Goal: Complete application form

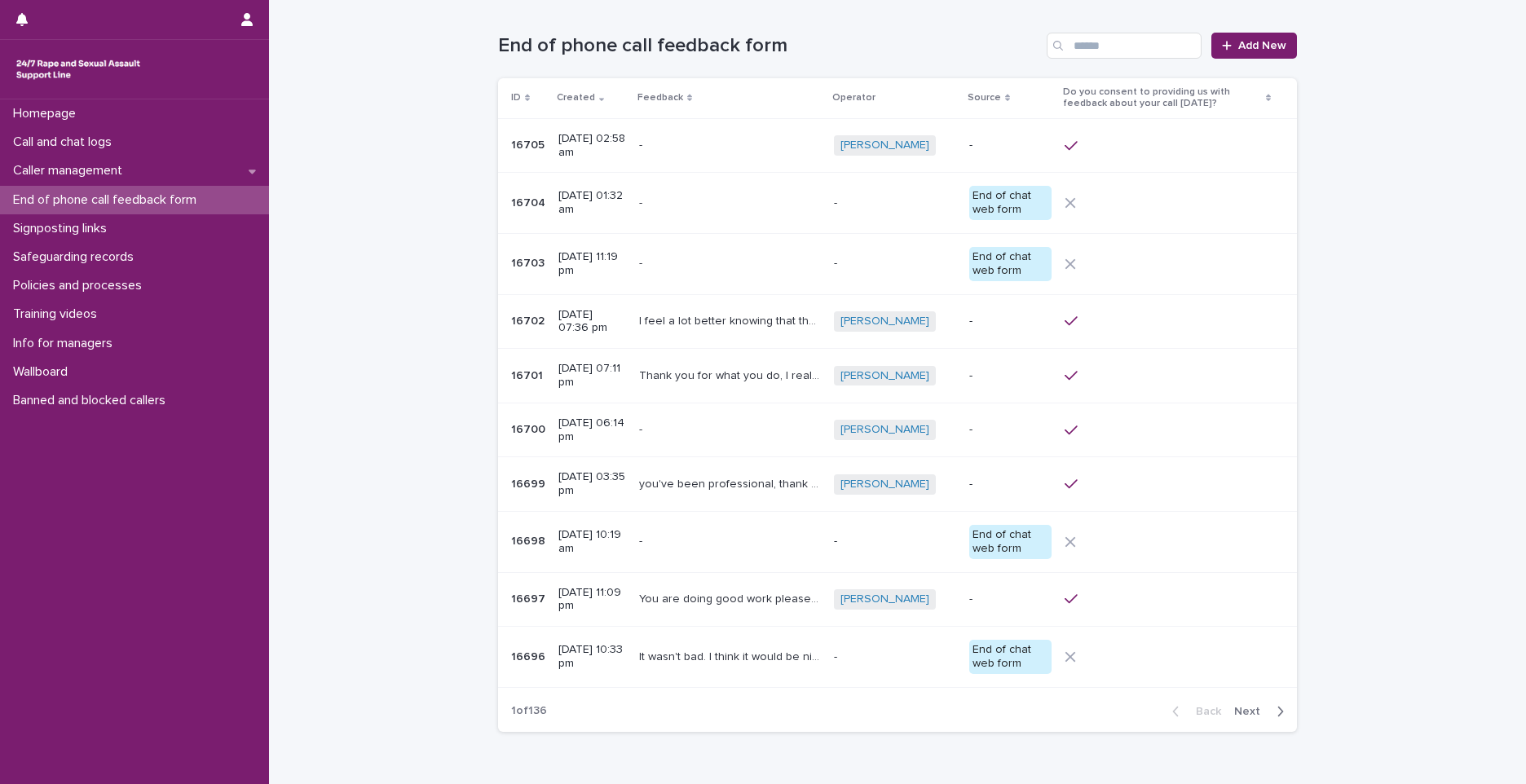
click at [524, 205] on p "16704" at bounding box center [529, 202] width 37 height 17
click at [1239, 53] on link "Add New" at bounding box center [1253, 45] width 85 height 26
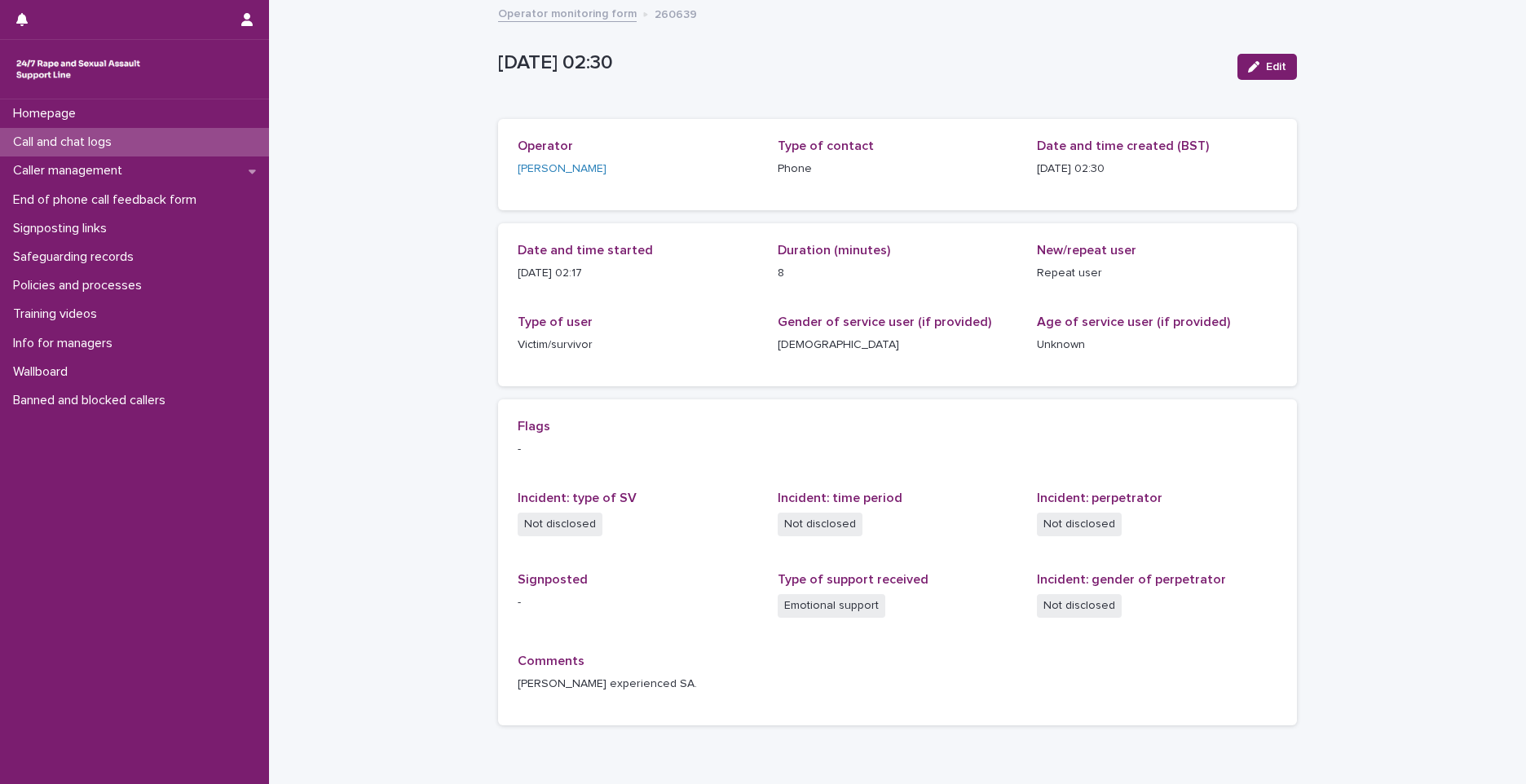
scroll to position [81, 0]
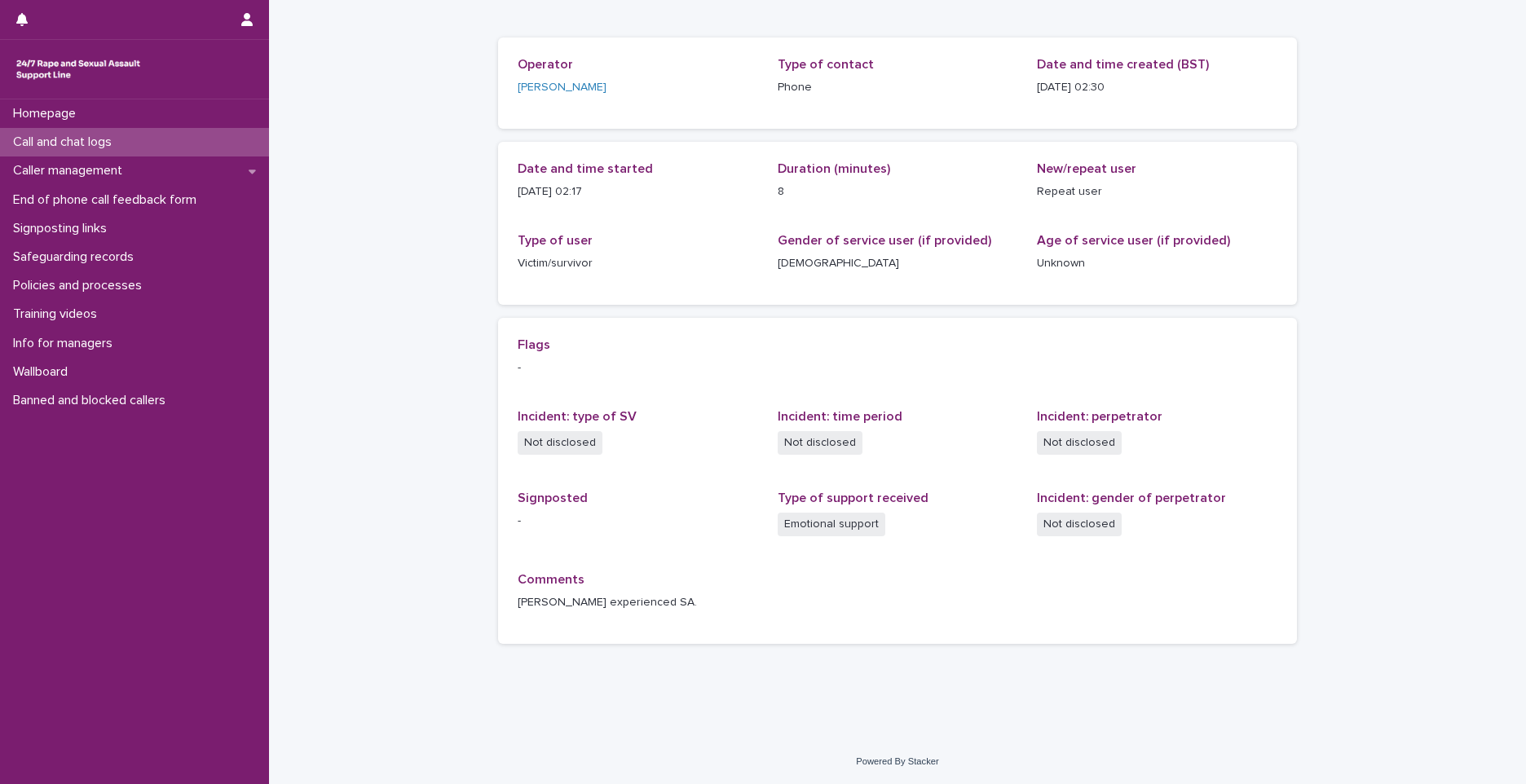
click at [162, 136] on div "Call and chat logs" at bounding box center [134, 143] width 269 height 29
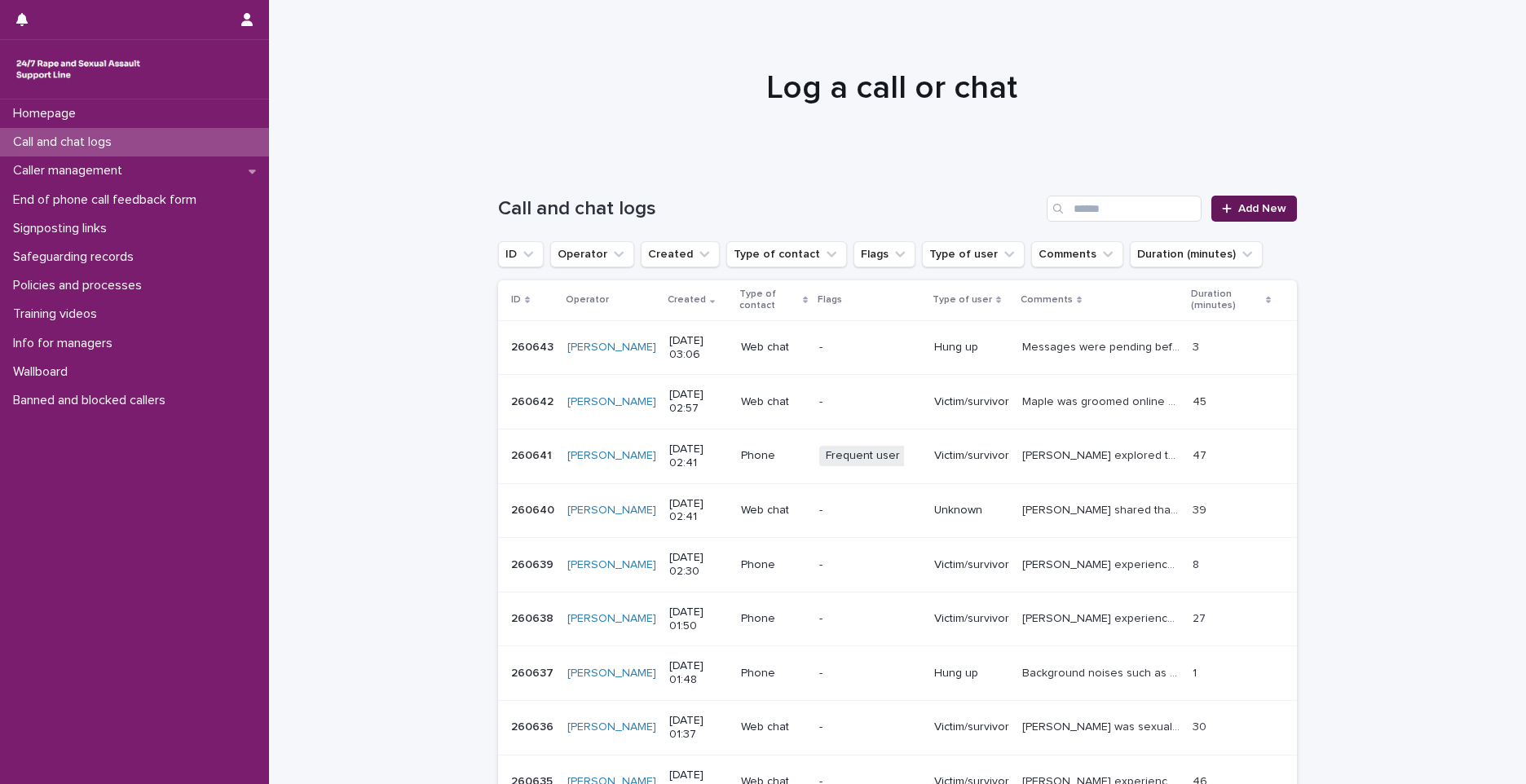
click at [1238, 207] on span "Add New" at bounding box center [1262, 209] width 48 height 11
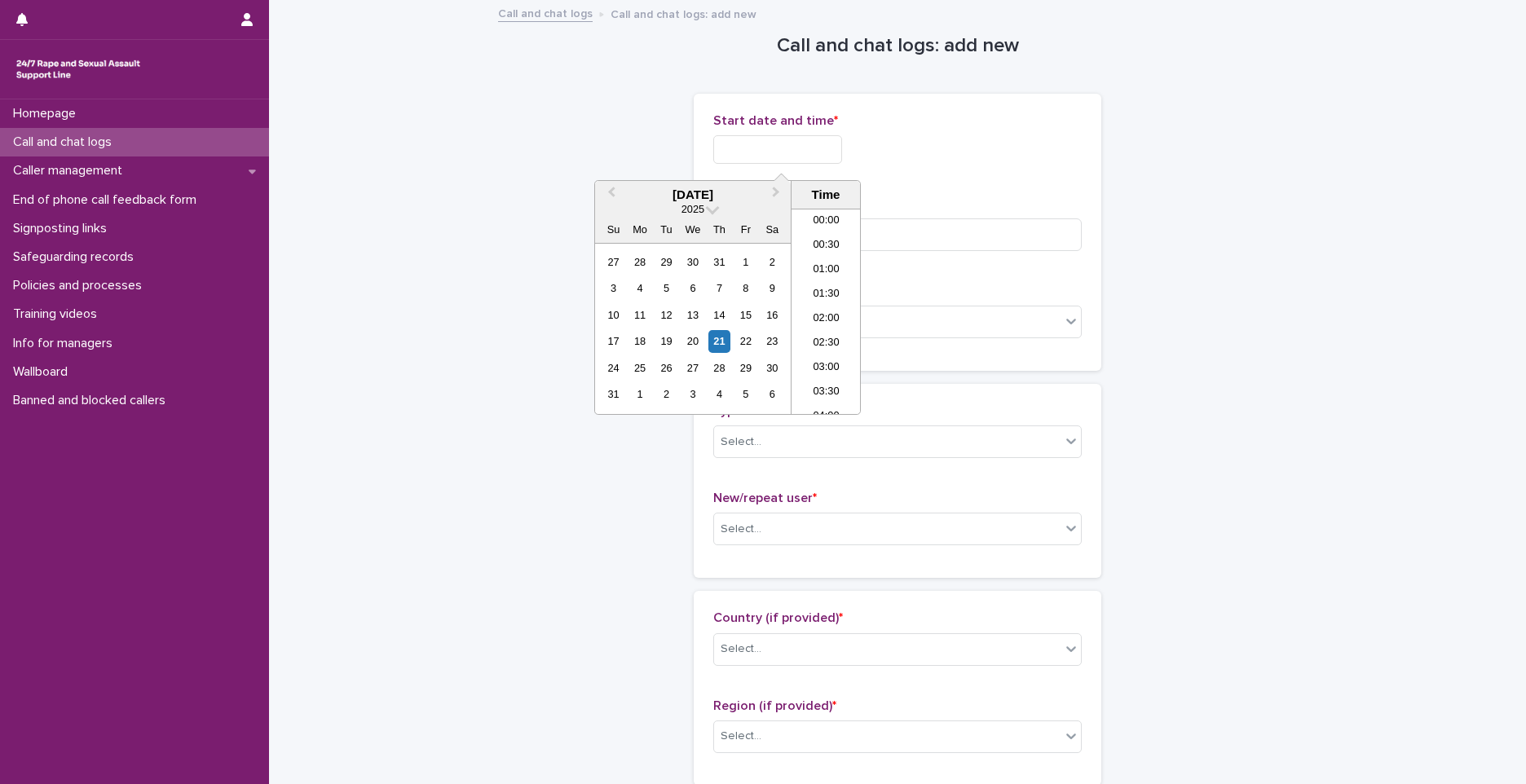
click at [765, 157] on input "text" at bounding box center [777, 149] width 129 height 29
click at [824, 288] on li "02:30" at bounding box center [826, 287] width 69 height 25
click at [821, 156] on input "**********" at bounding box center [777, 149] width 129 height 29
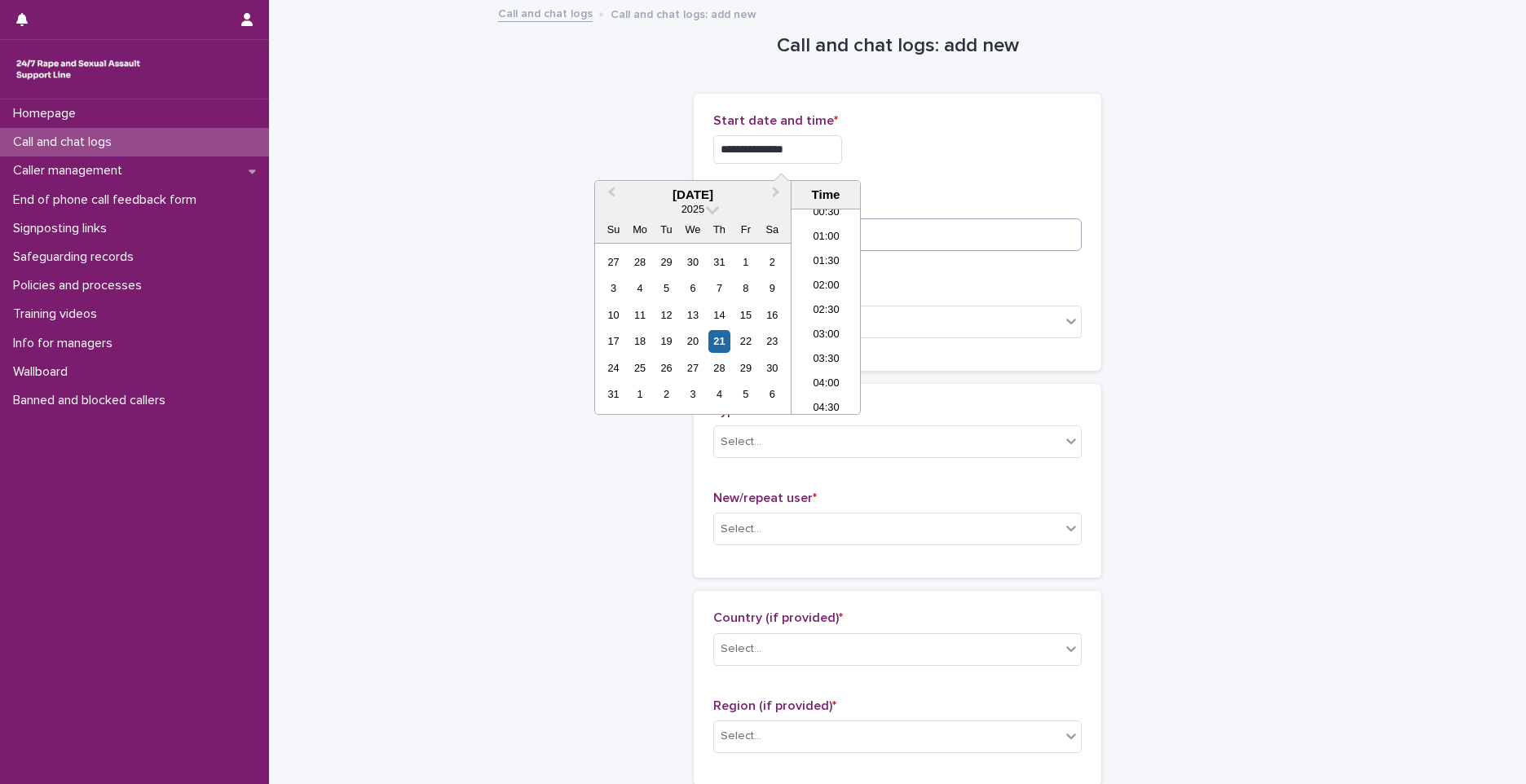
type input "**********"
click at [944, 233] on input at bounding box center [897, 235] width 369 height 33
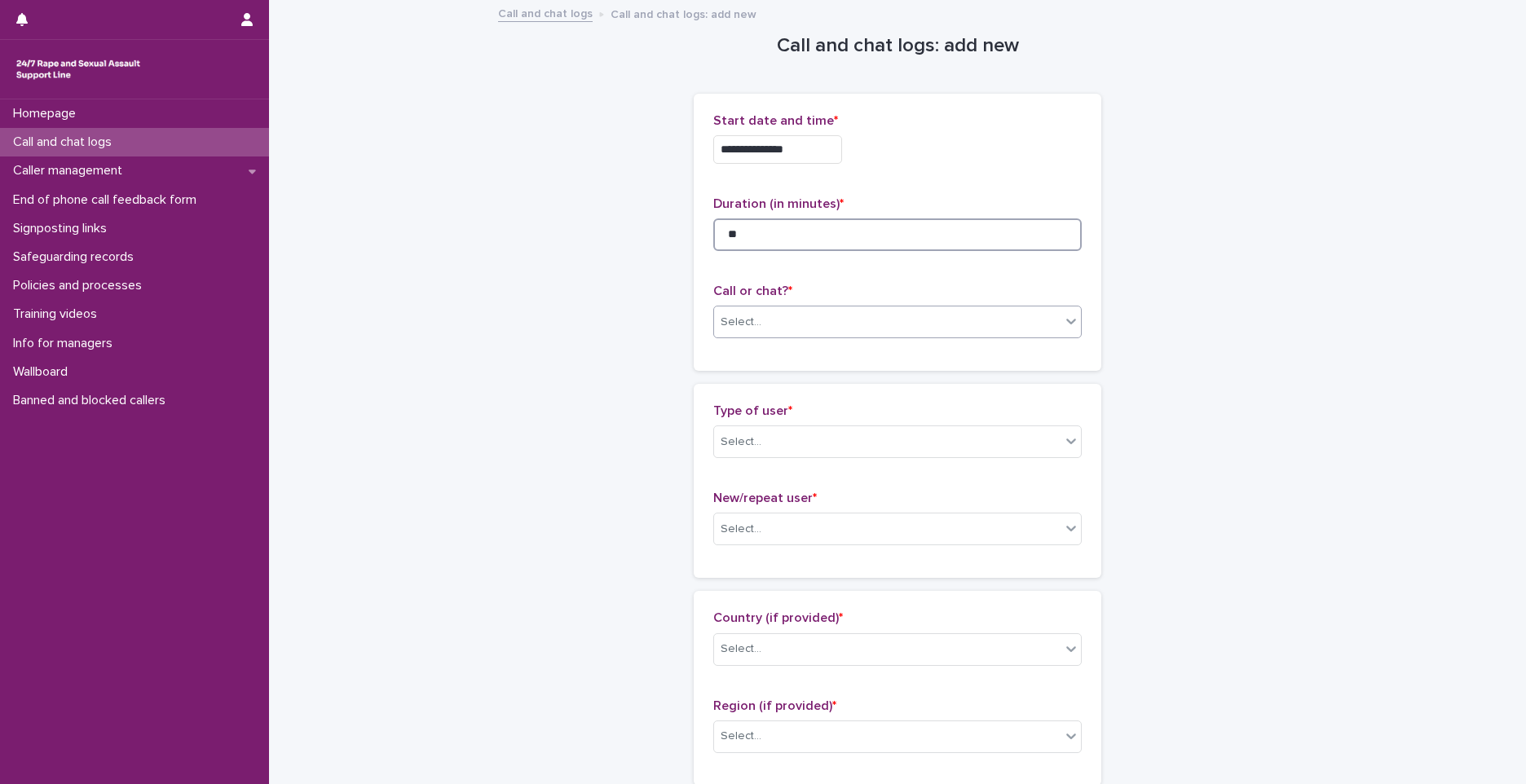
type input "**"
click at [856, 316] on div "Select..." at bounding box center [887, 323] width 347 height 27
click at [831, 345] on div "Phone" at bounding box center [891, 353] width 367 height 29
click at [797, 423] on div "Type of user * Select..." at bounding box center [897, 437] width 369 height 68
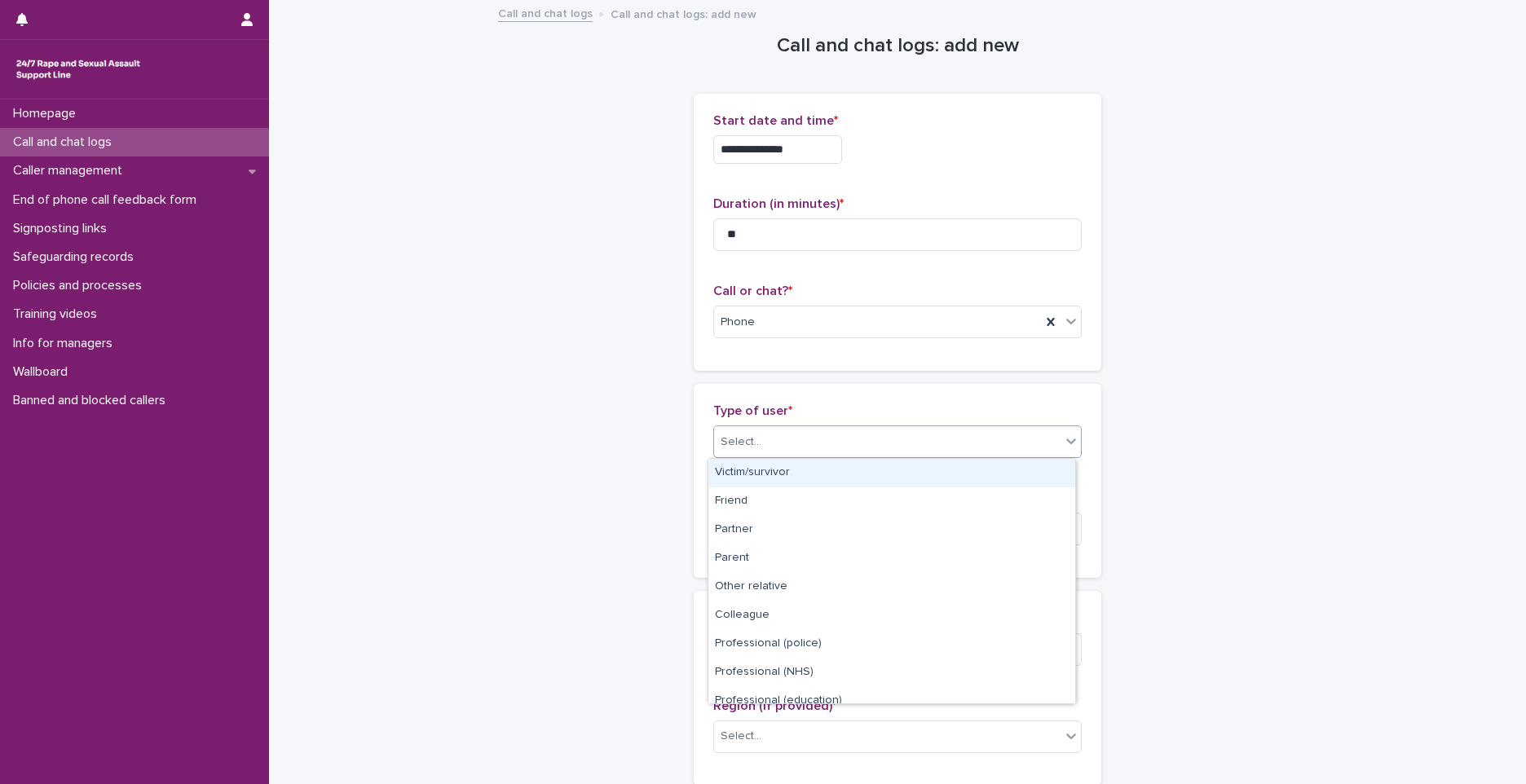
click at [797, 454] on div "Select..." at bounding box center [887, 442] width 347 height 27
click at [797, 471] on div "Victim/survivor" at bounding box center [891, 473] width 367 height 29
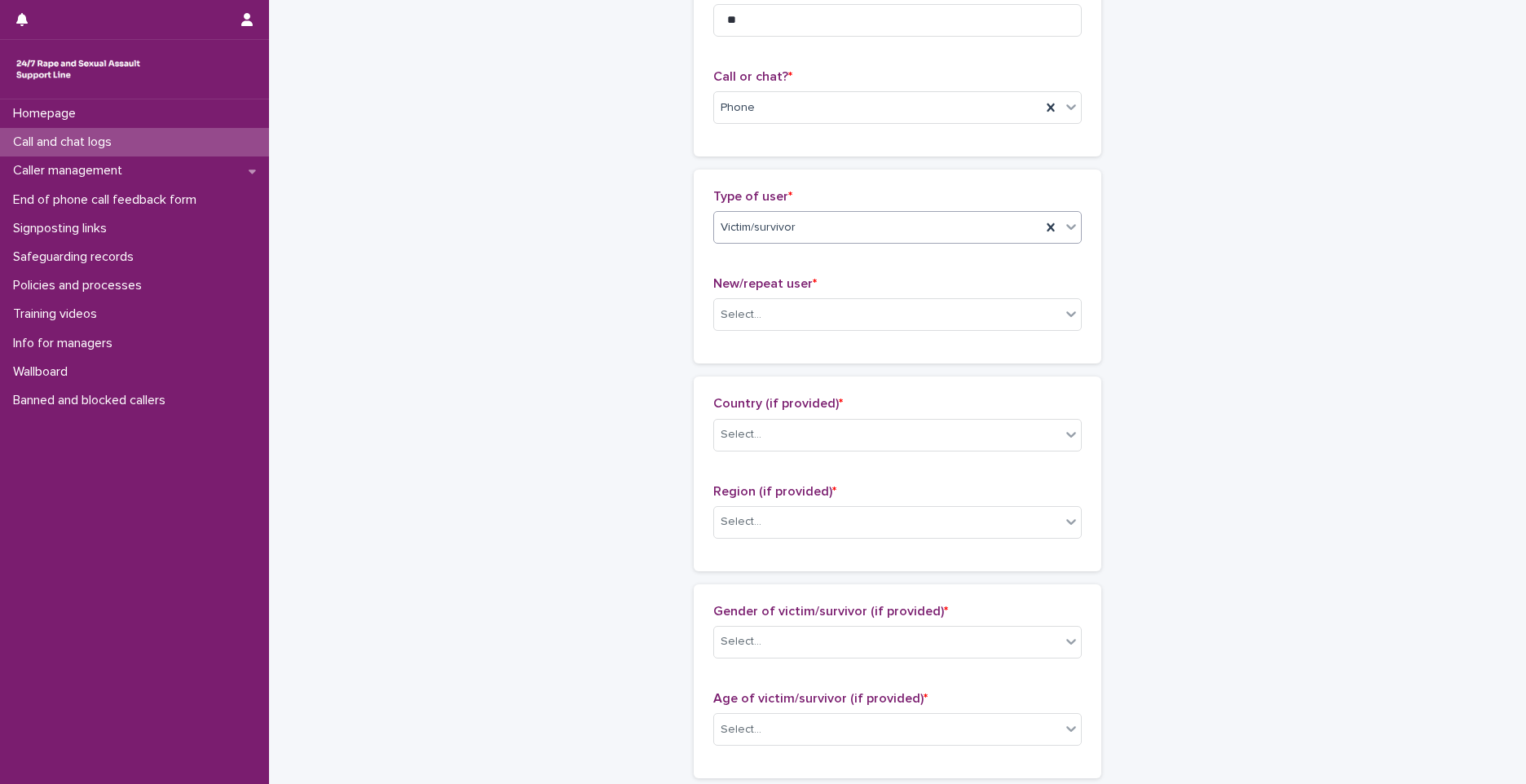
scroll to position [244, 0]
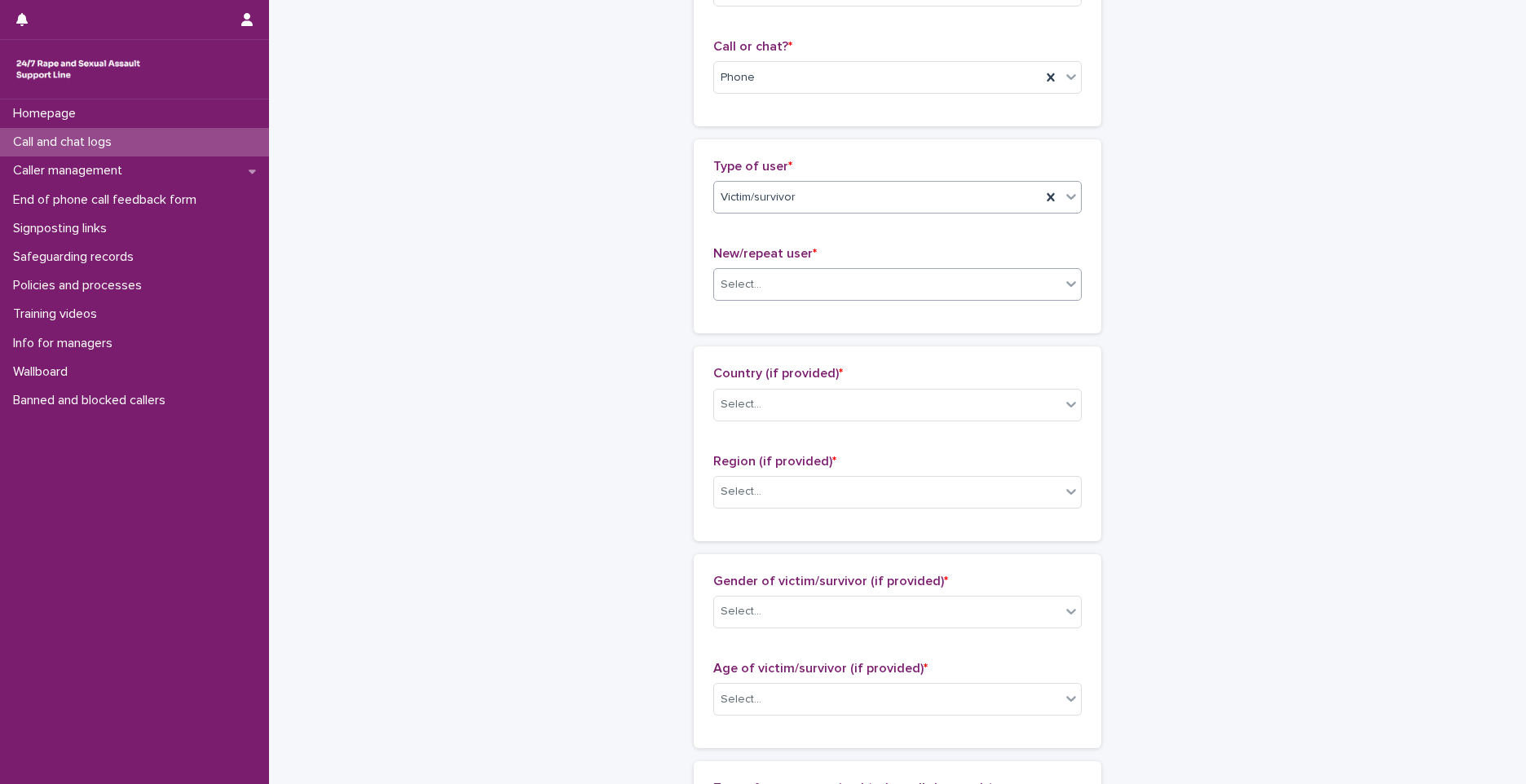
click at [730, 288] on div "Select..." at bounding box center [741, 285] width 41 height 17
click at [741, 342] on div "New user" at bounding box center [891, 345] width 367 height 29
click at [766, 280] on div "New user" at bounding box center [877, 285] width 326 height 27
click at [772, 381] on div "Repeat user" at bounding box center [891, 373] width 367 height 29
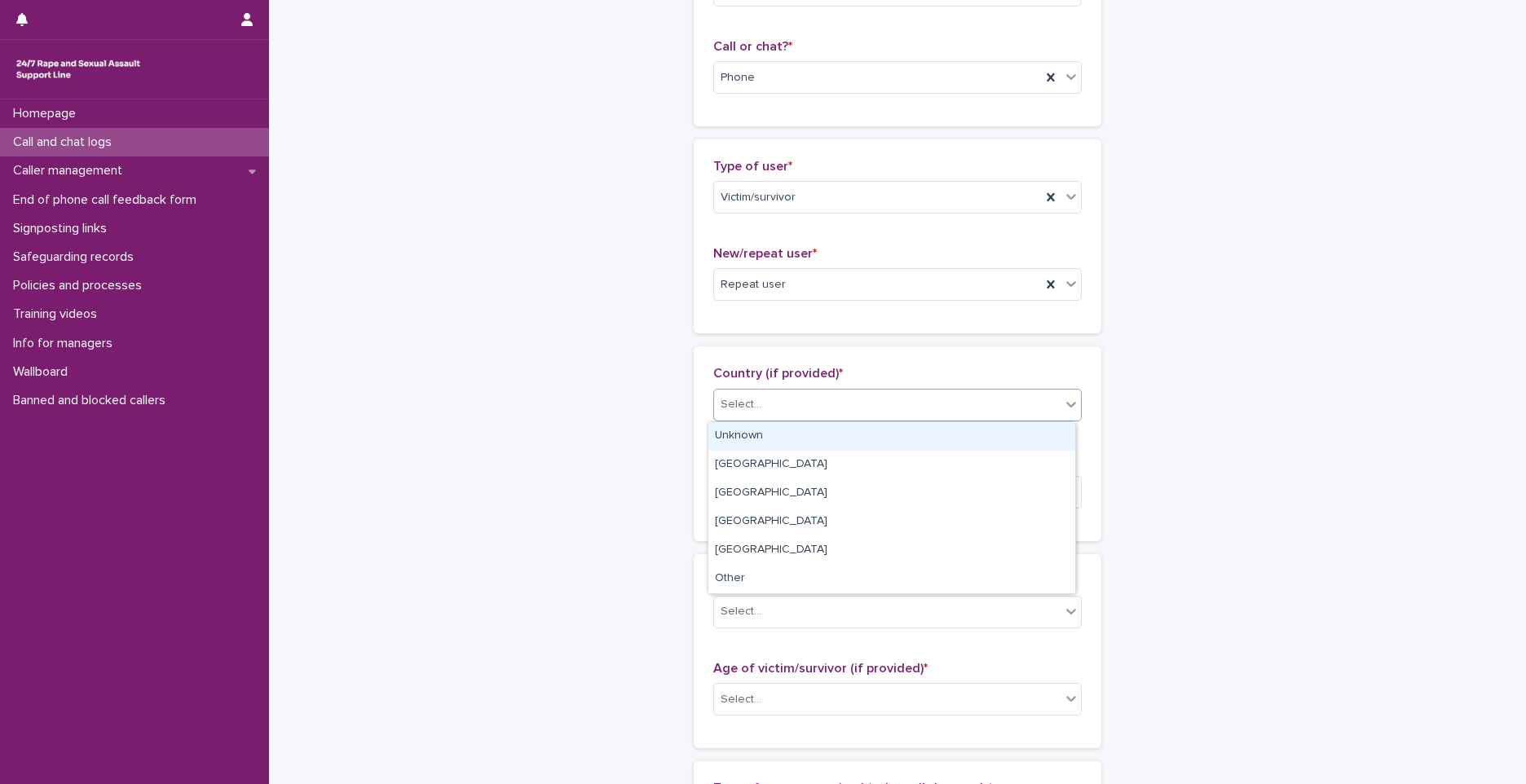
click at [768, 403] on div "Select..." at bounding box center [887, 405] width 347 height 27
click at [766, 437] on div "Unknown" at bounding box center [891, 437] width 367 height 29
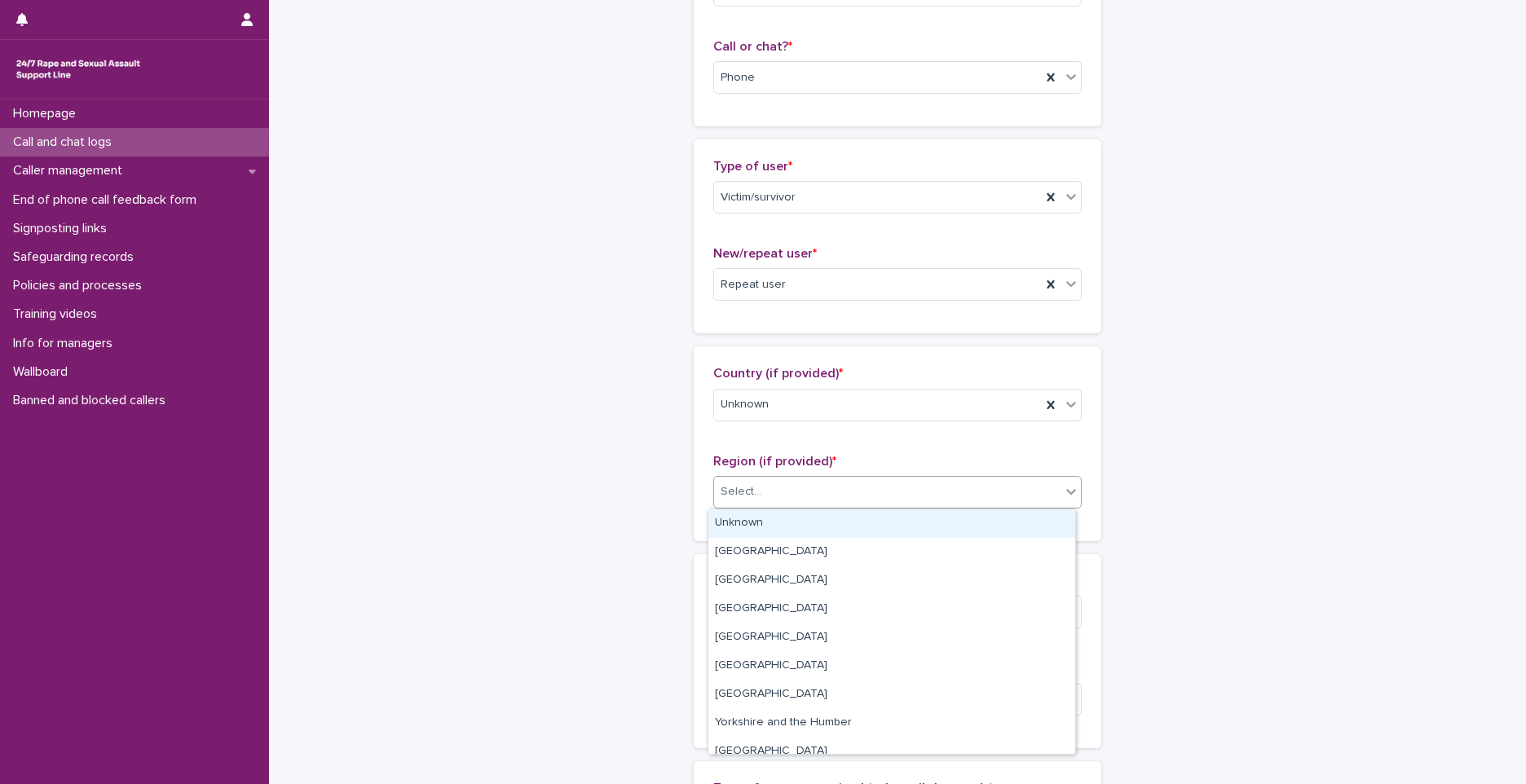
click at [763, 488] on input "text" at bounding box center [764, 492] width 2 height 13
click at [743, 523] on div "Unknown" at bounding box center [891, 524] width 367 height 29
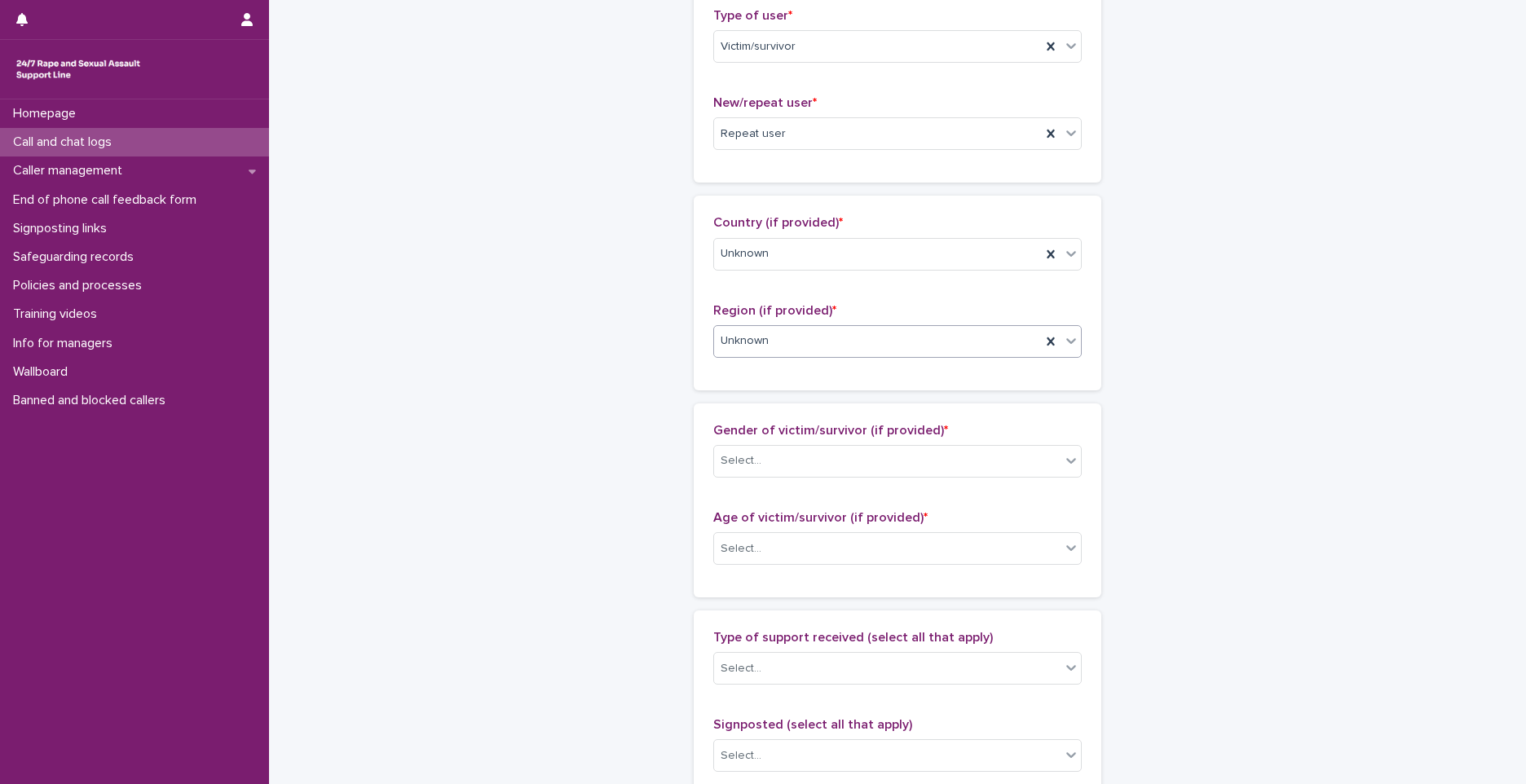
scroll to position [408, 0]
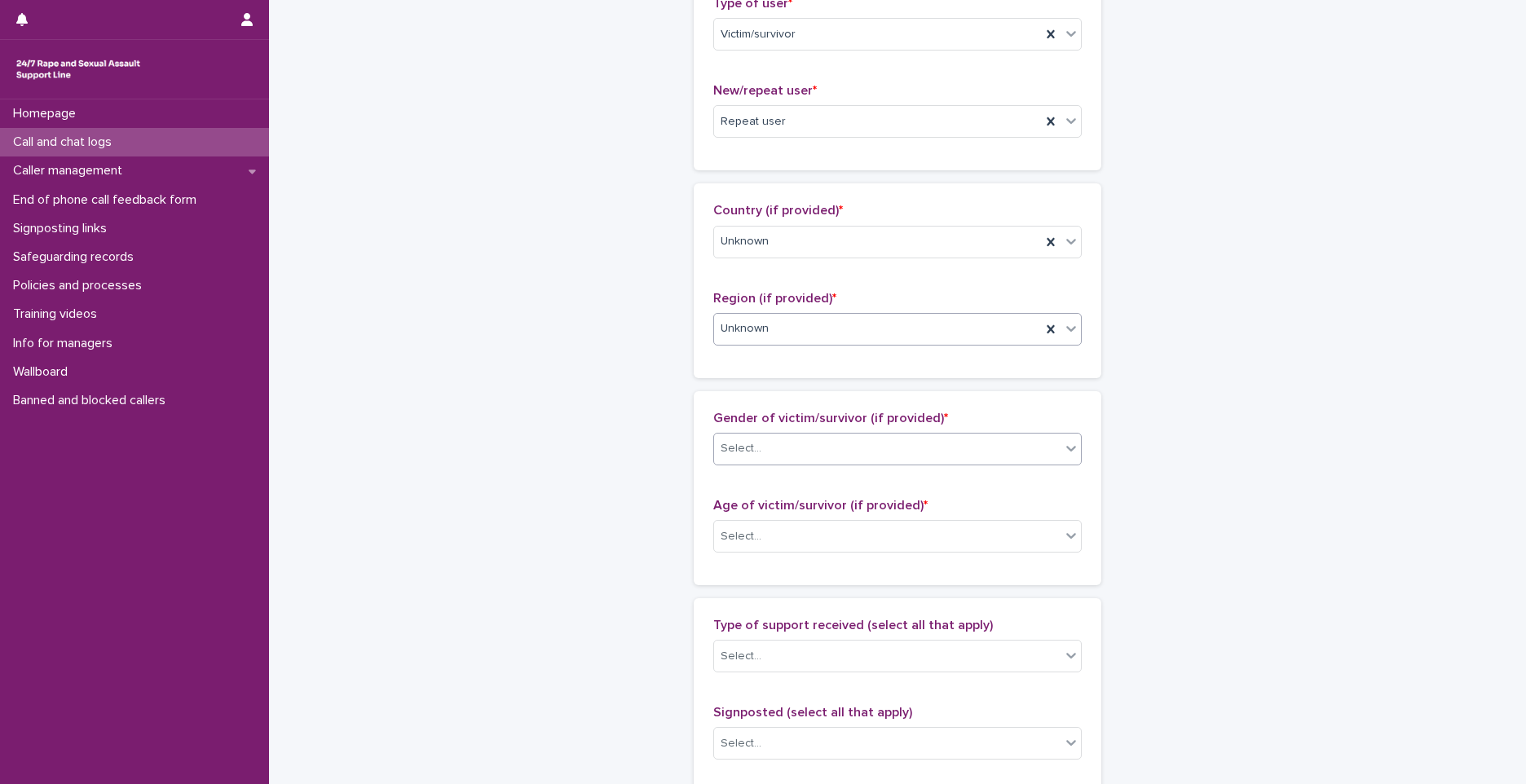
click at [739, 450] on div "Select..." at bounding box center [741, 449] width 41 height 17
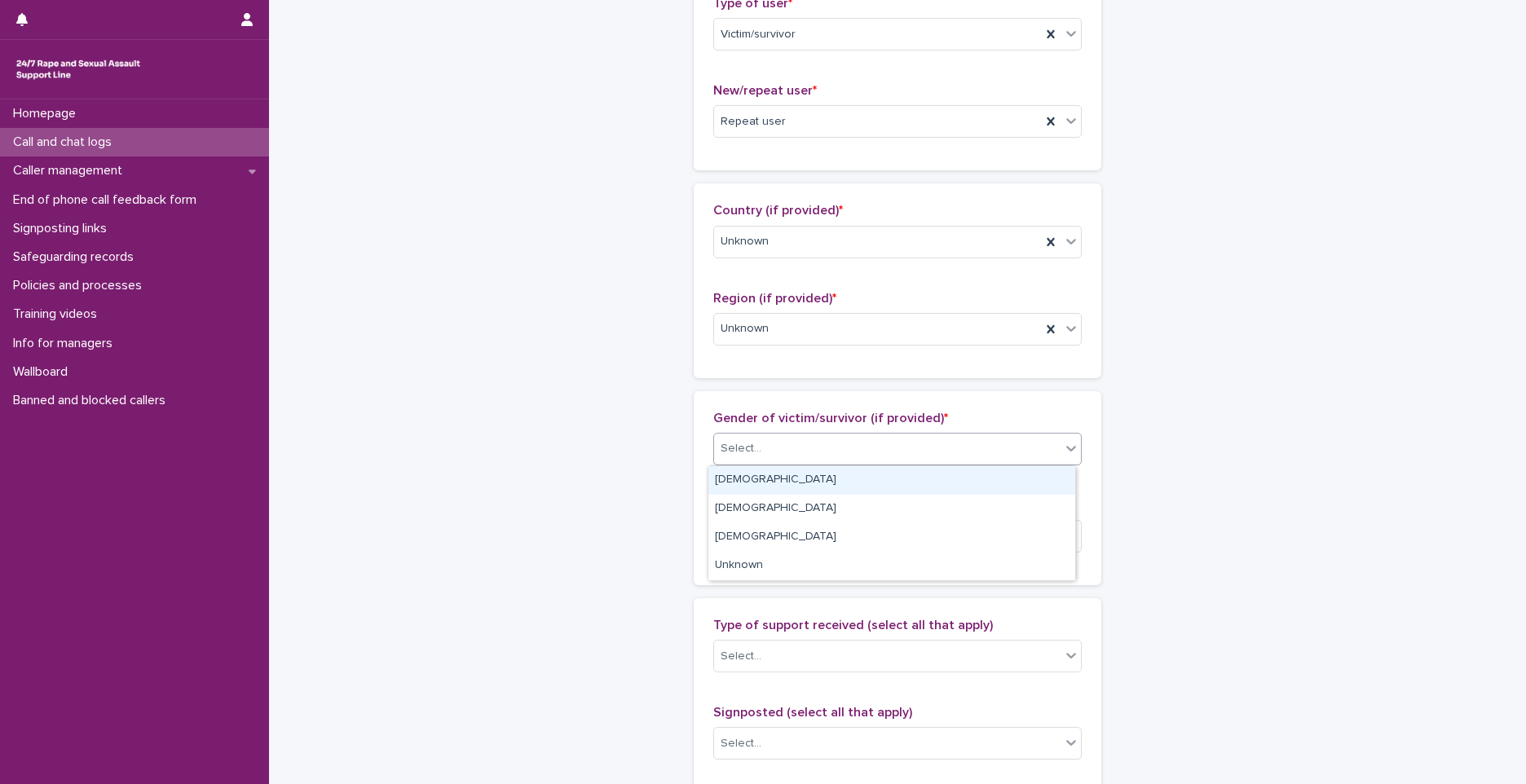
click at [744, 481] on div "Female" at bounding box center [891, 481] width 367 height 29
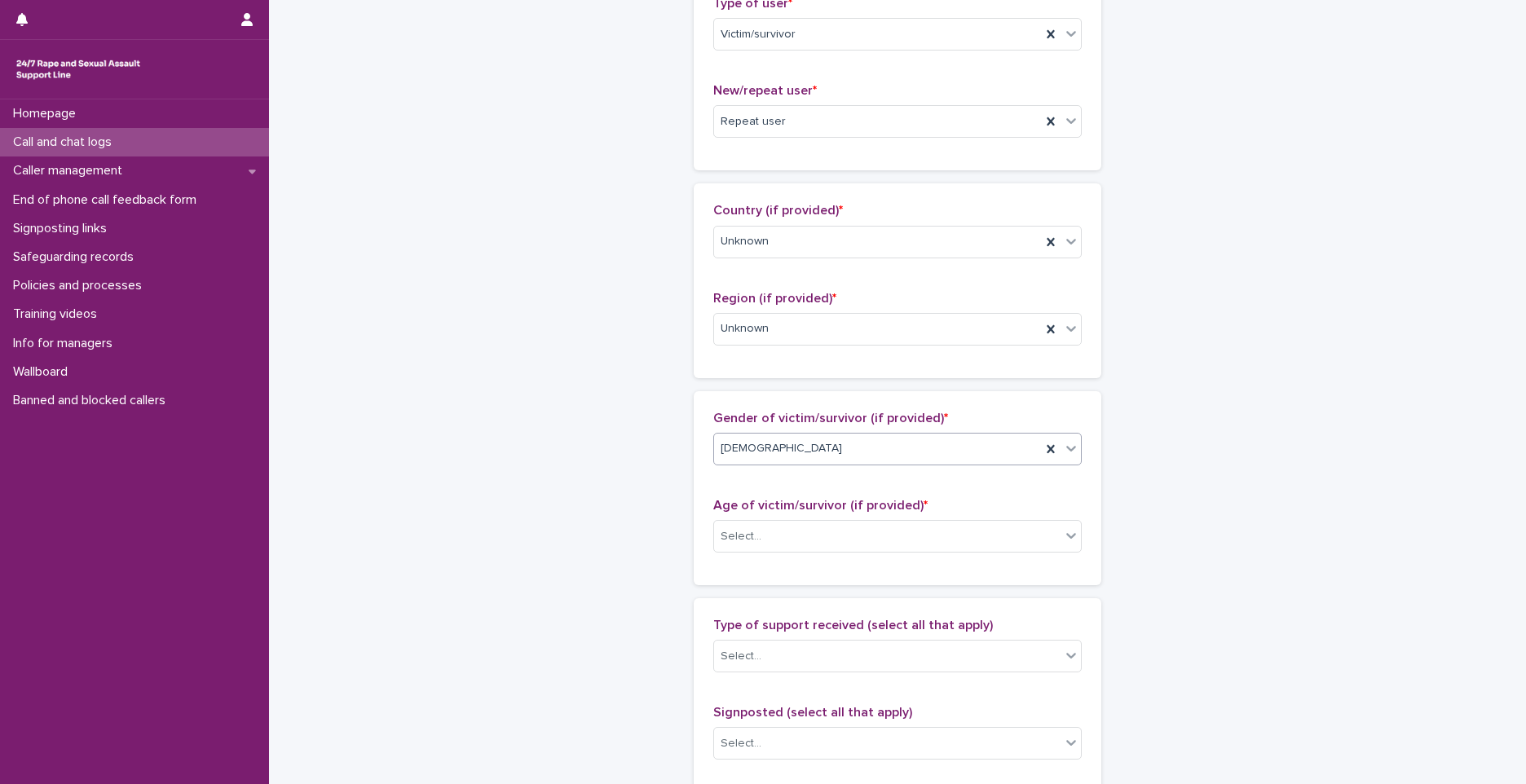
scroll to position [652, 0]
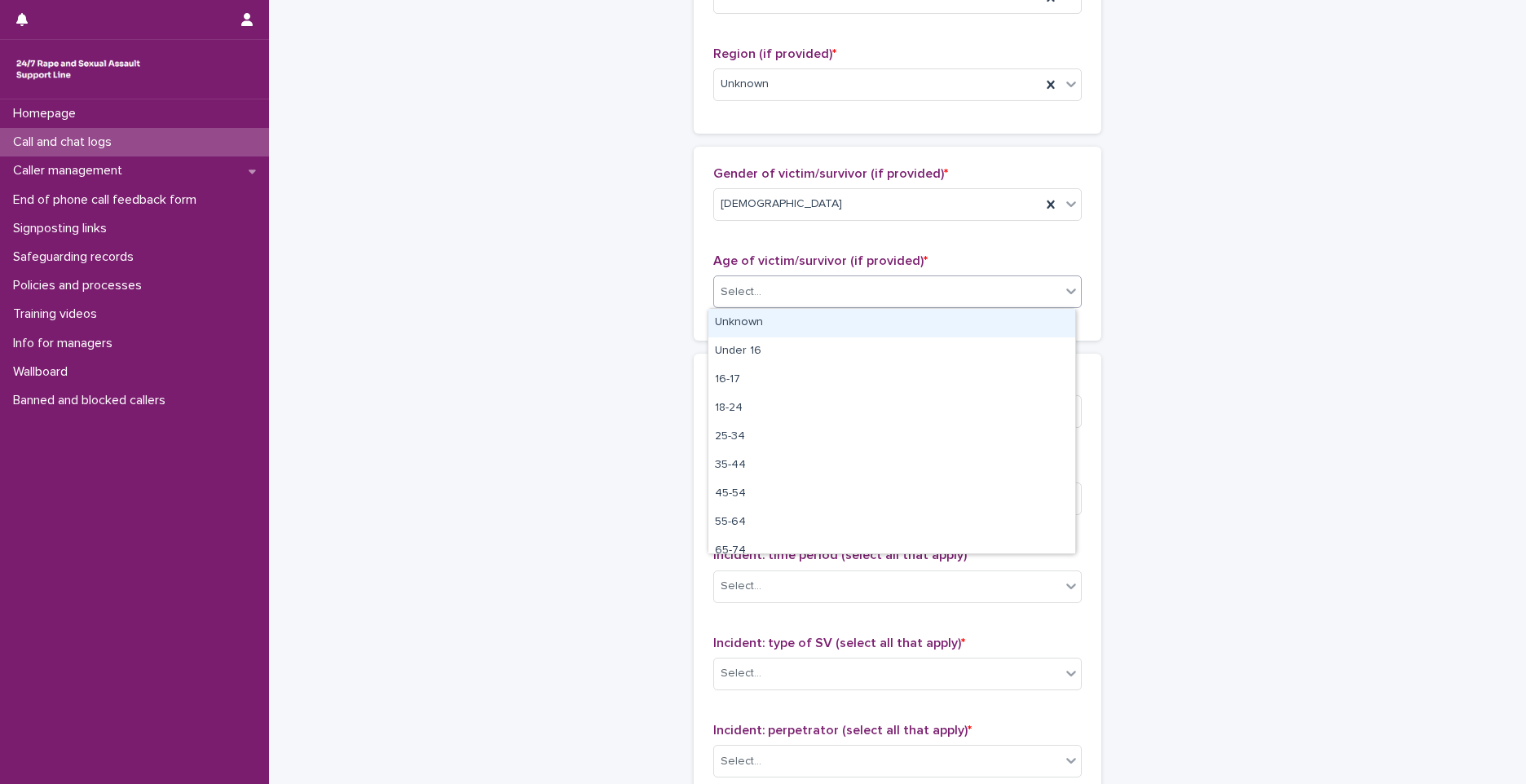
click at [748, 286] on div "Select..." at bounding box center [741, 292] width 41 height 17
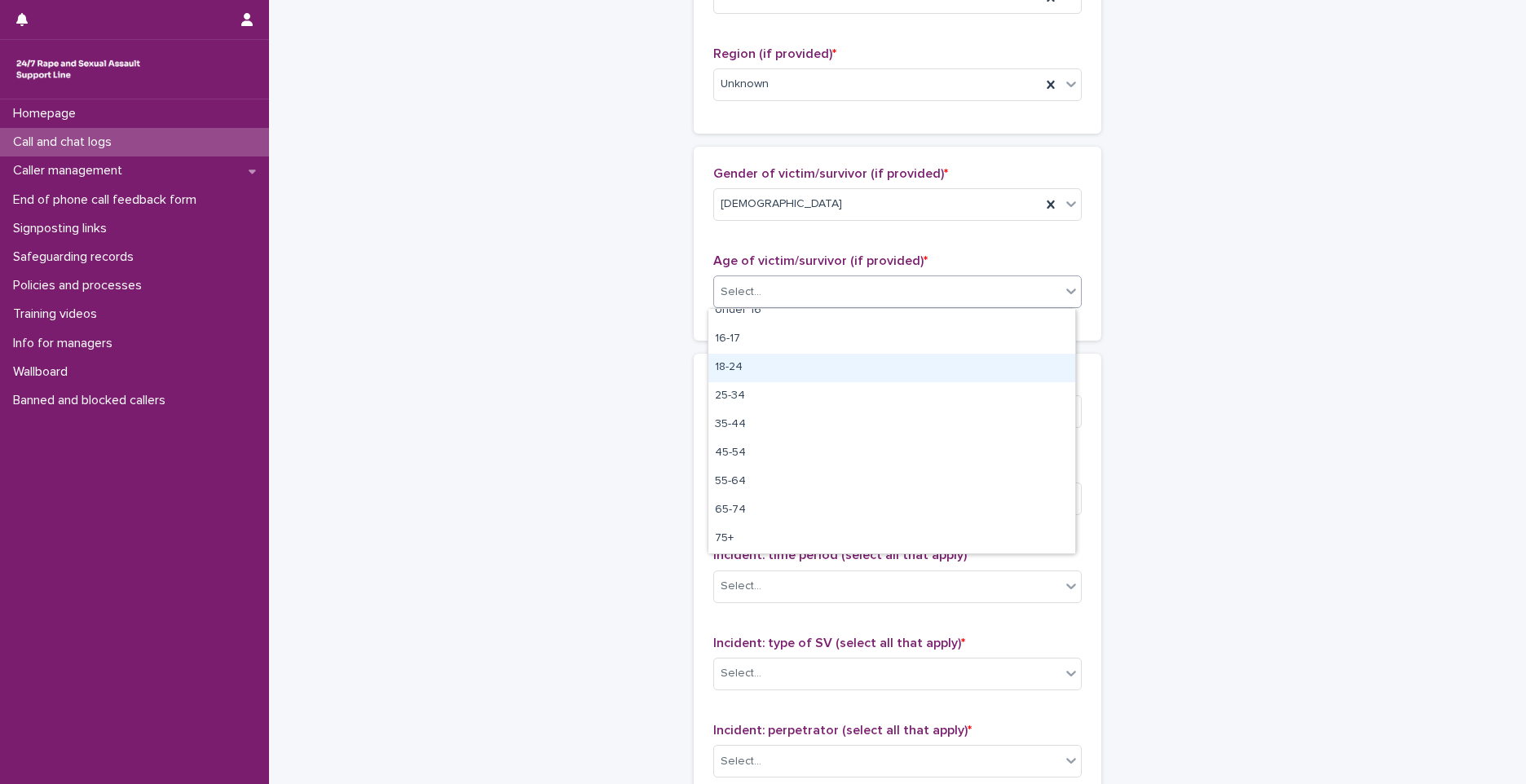
scroll to position [0, 0]
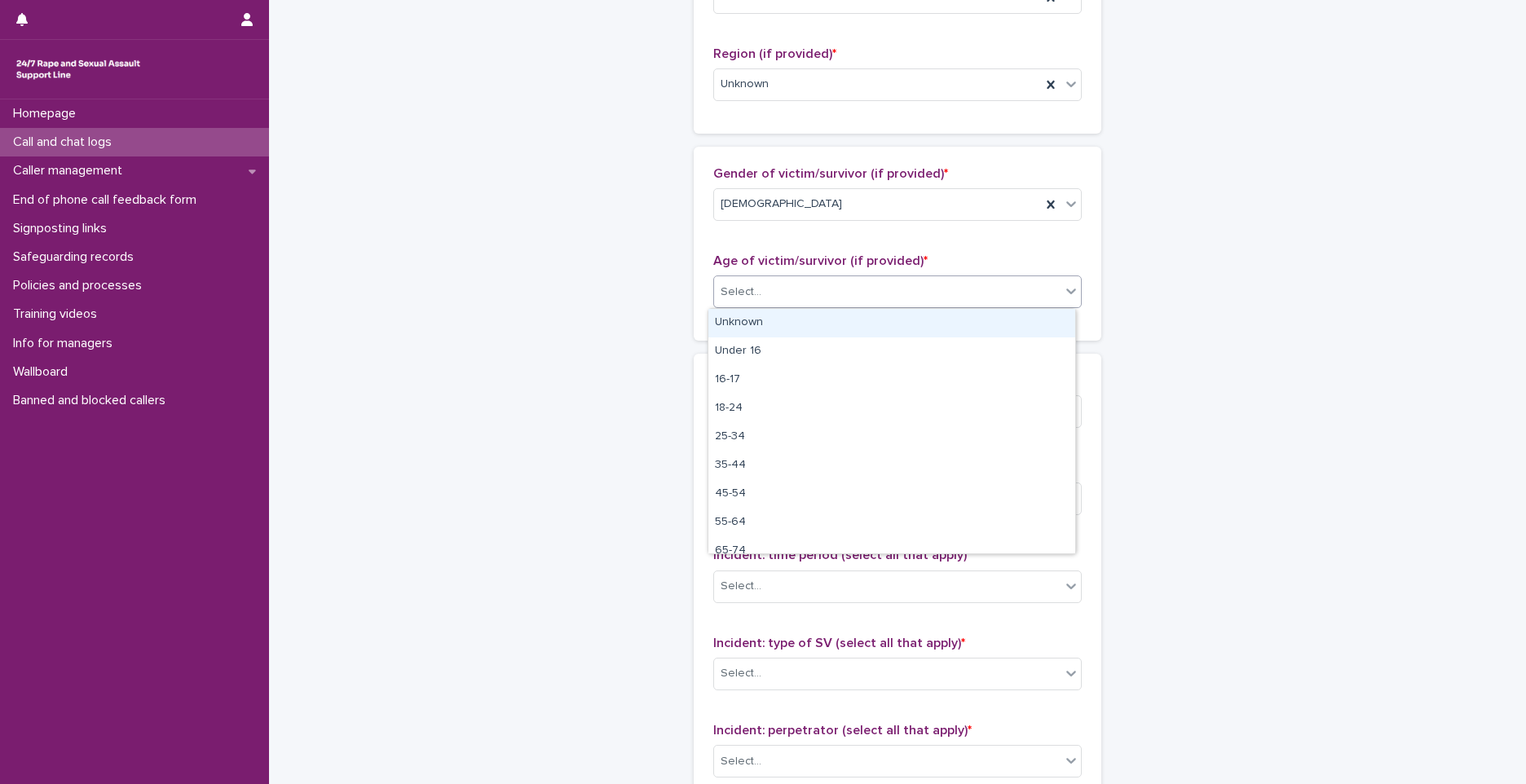
click at [746, 326] on div "Unknown" at bounding box center [891, 324] width 367 height 29
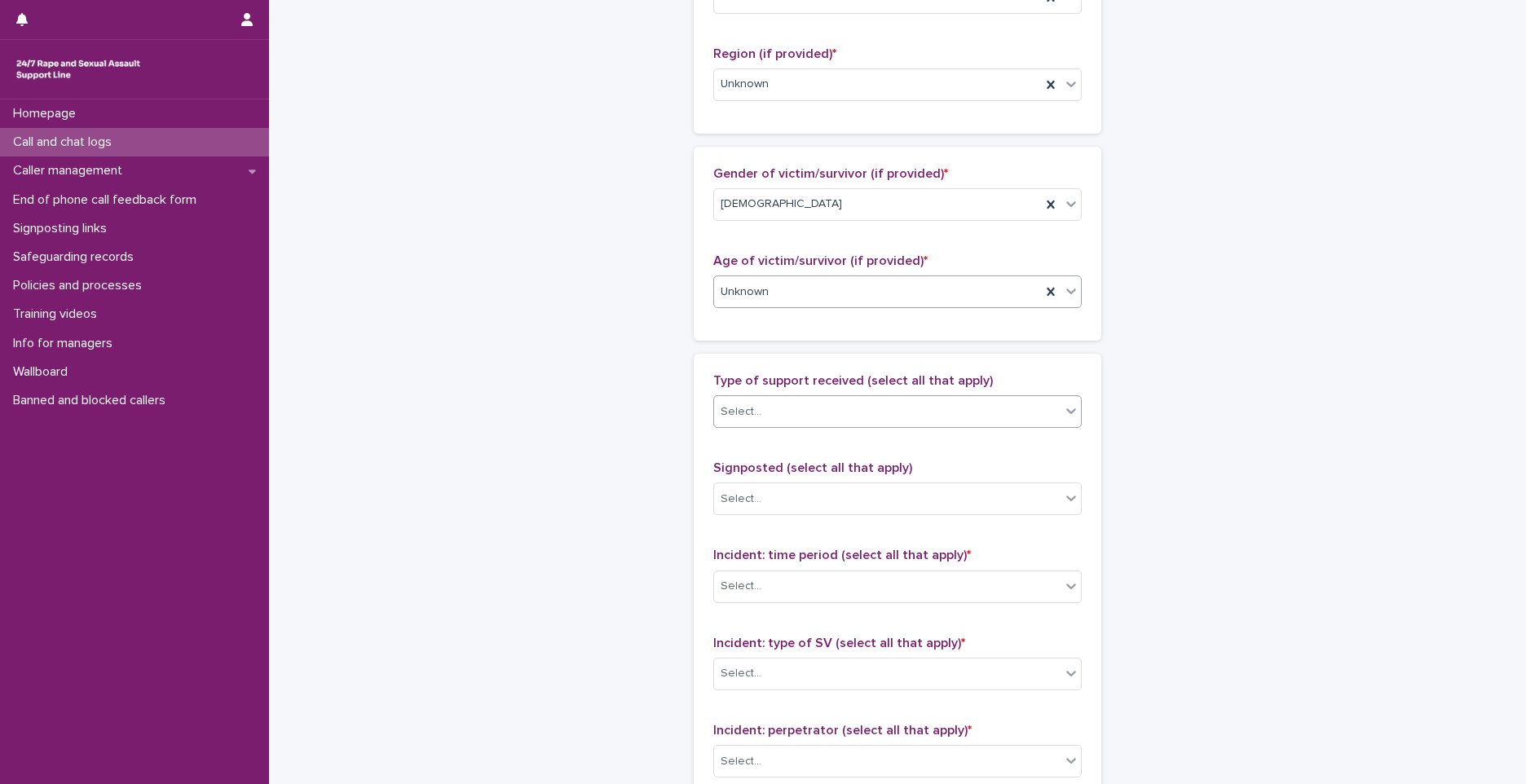
click at [749, 420] on div "Select..." at bounding box center [887, 412] width 347 height 27
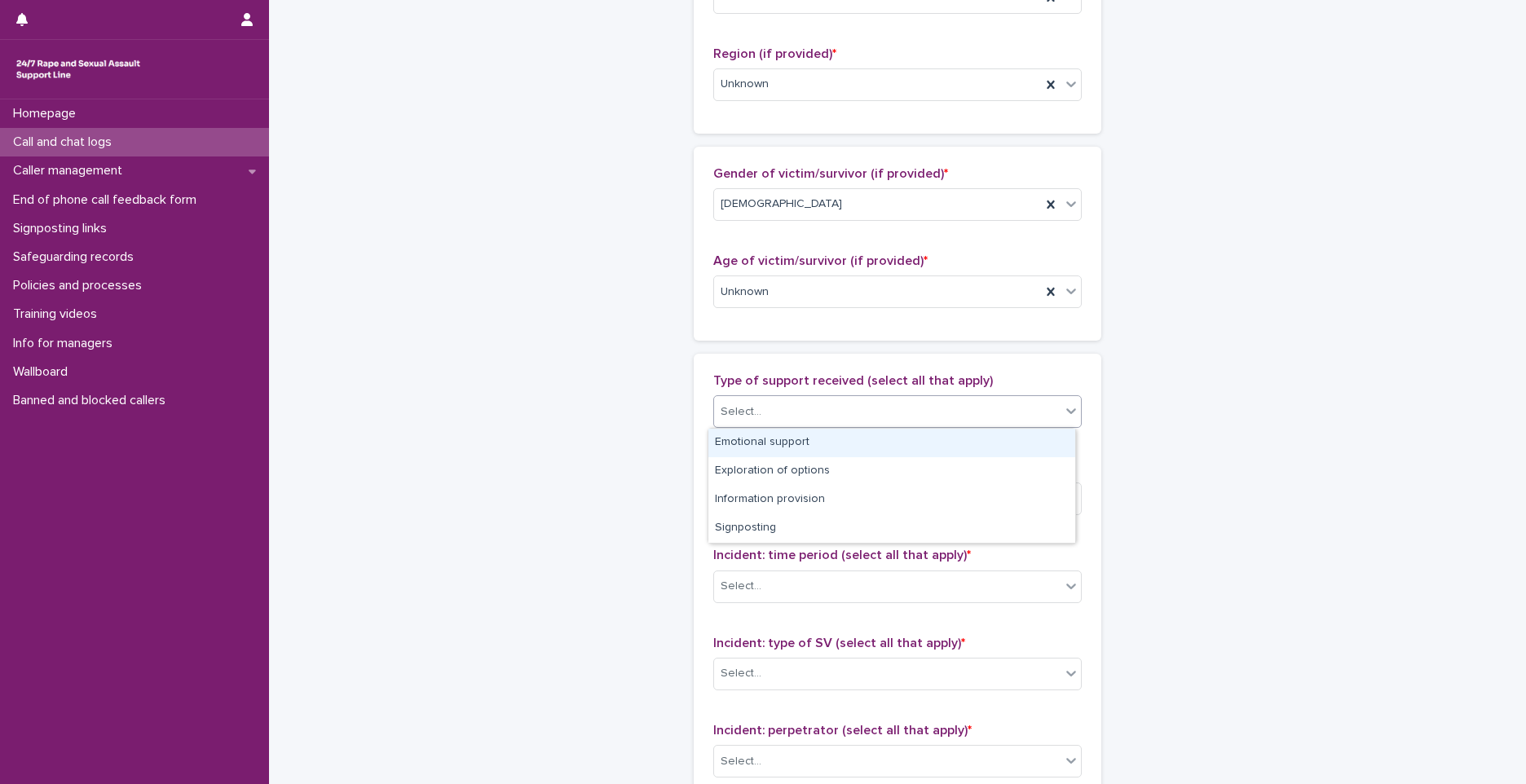
click at [738, 447] on div "Emotional support" at bounding box center [891, 443] width 367 height 29
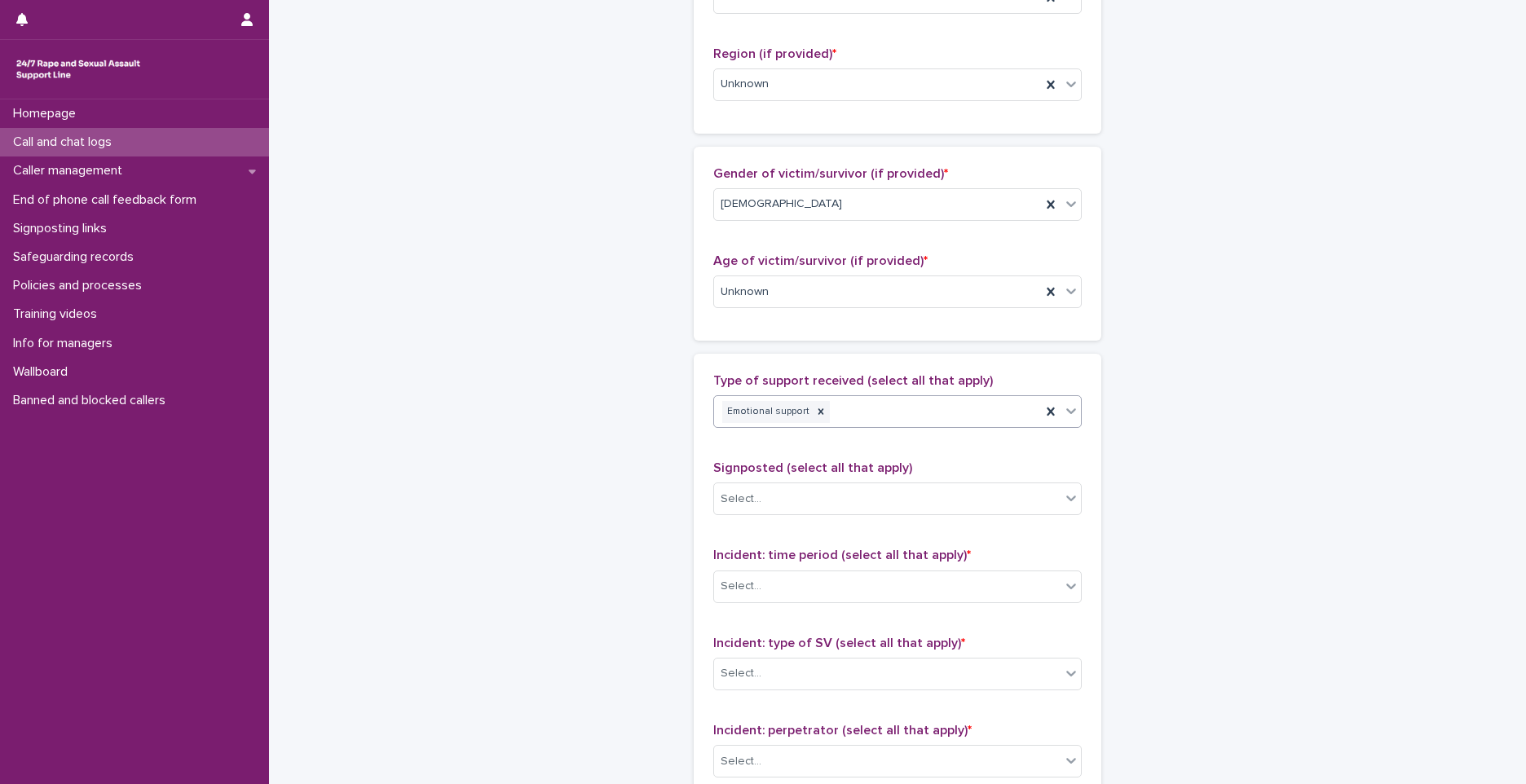
click at [854, 406] on div "Emotional support" at bounding box center [877, 412] width 326 height 29
click at [797, 443] on div "Exploration of options" at bounding box center [891, 443] width 367 height 29
click at [956, 414] on div "Emotional support Exploration of options" at bounding box center [877, 412] width 326 height 29
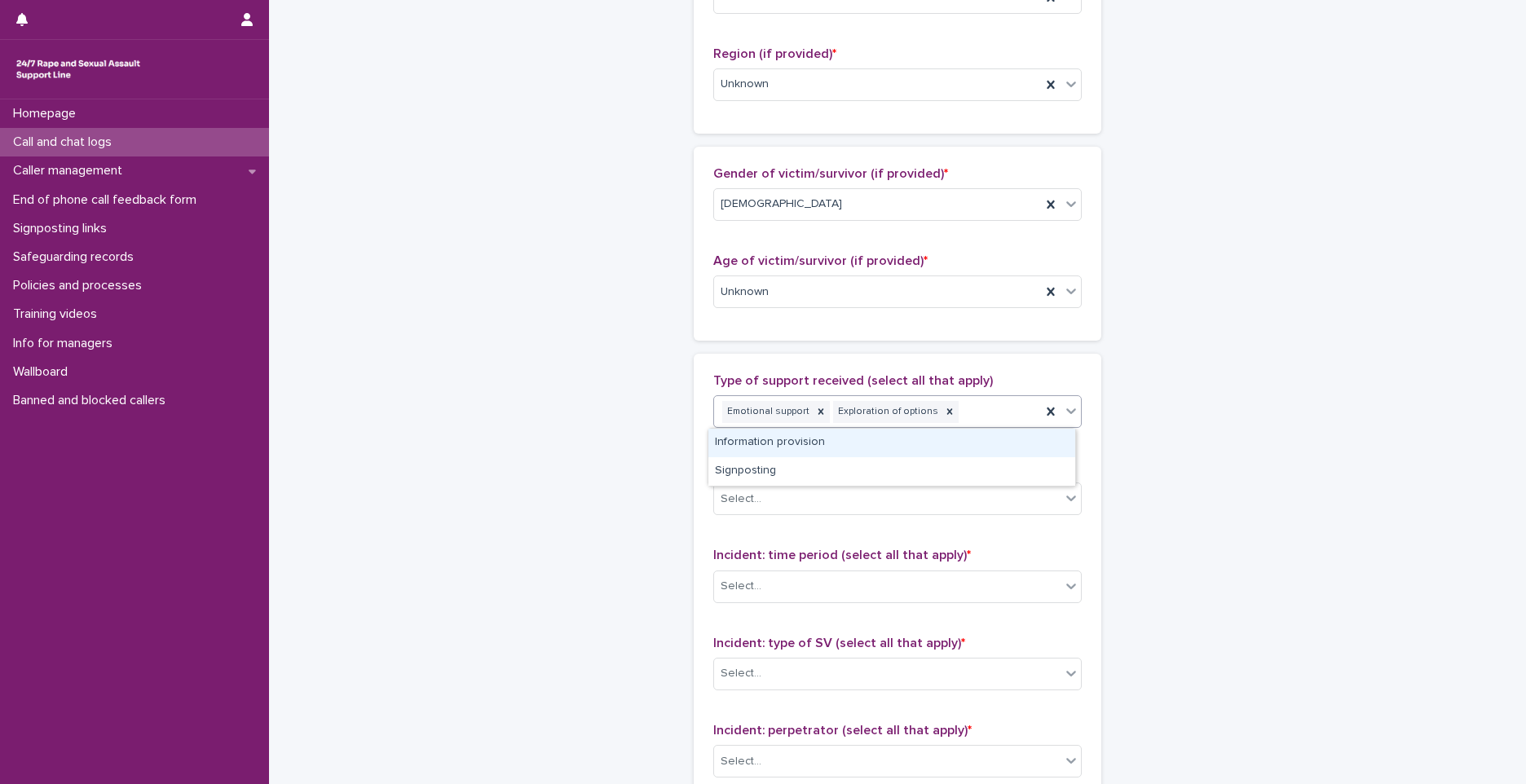
click at [871, 449] on div "Information provision" at bounding box center [891, 443] width 367 height 29
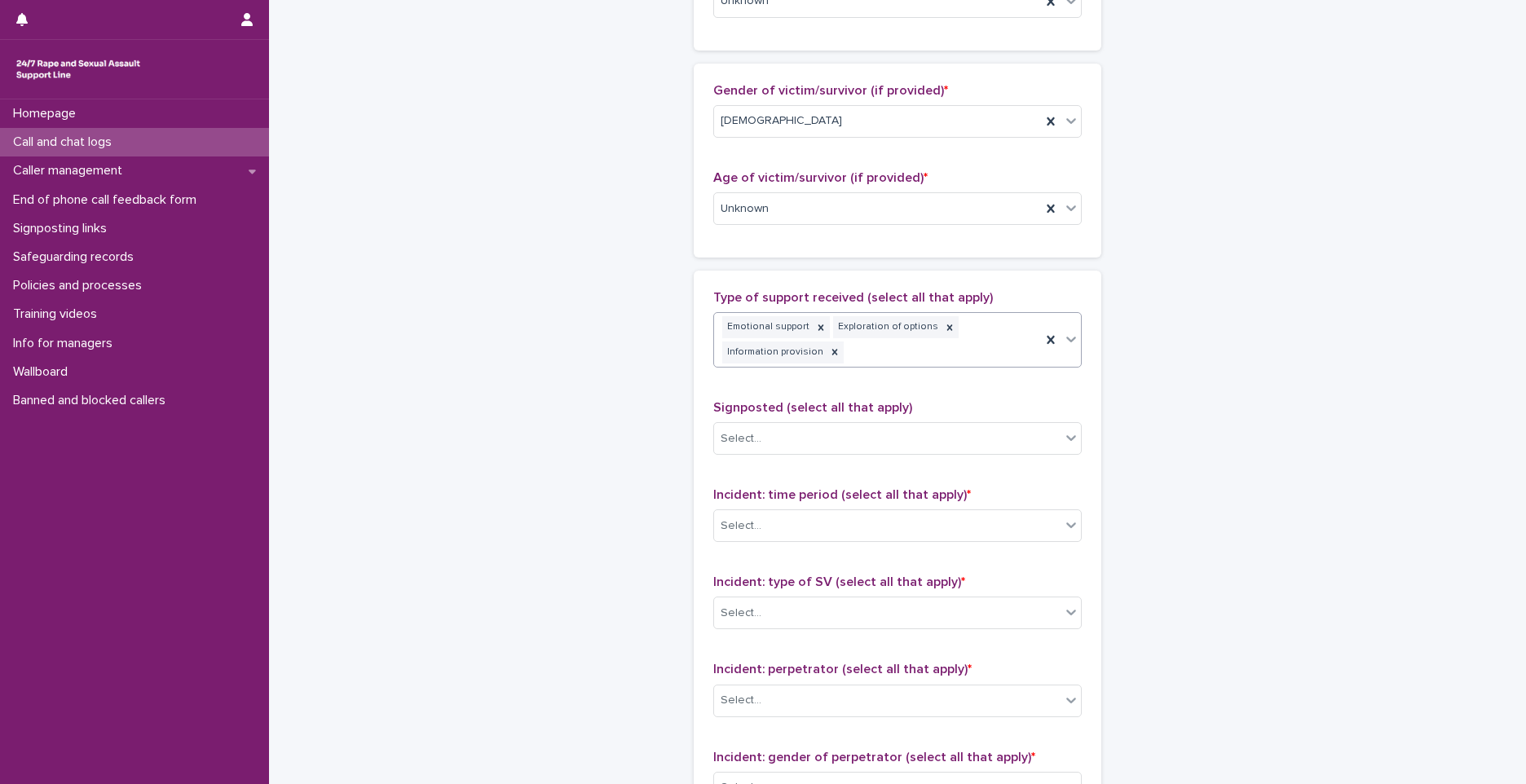
scroll to position [826, 0]
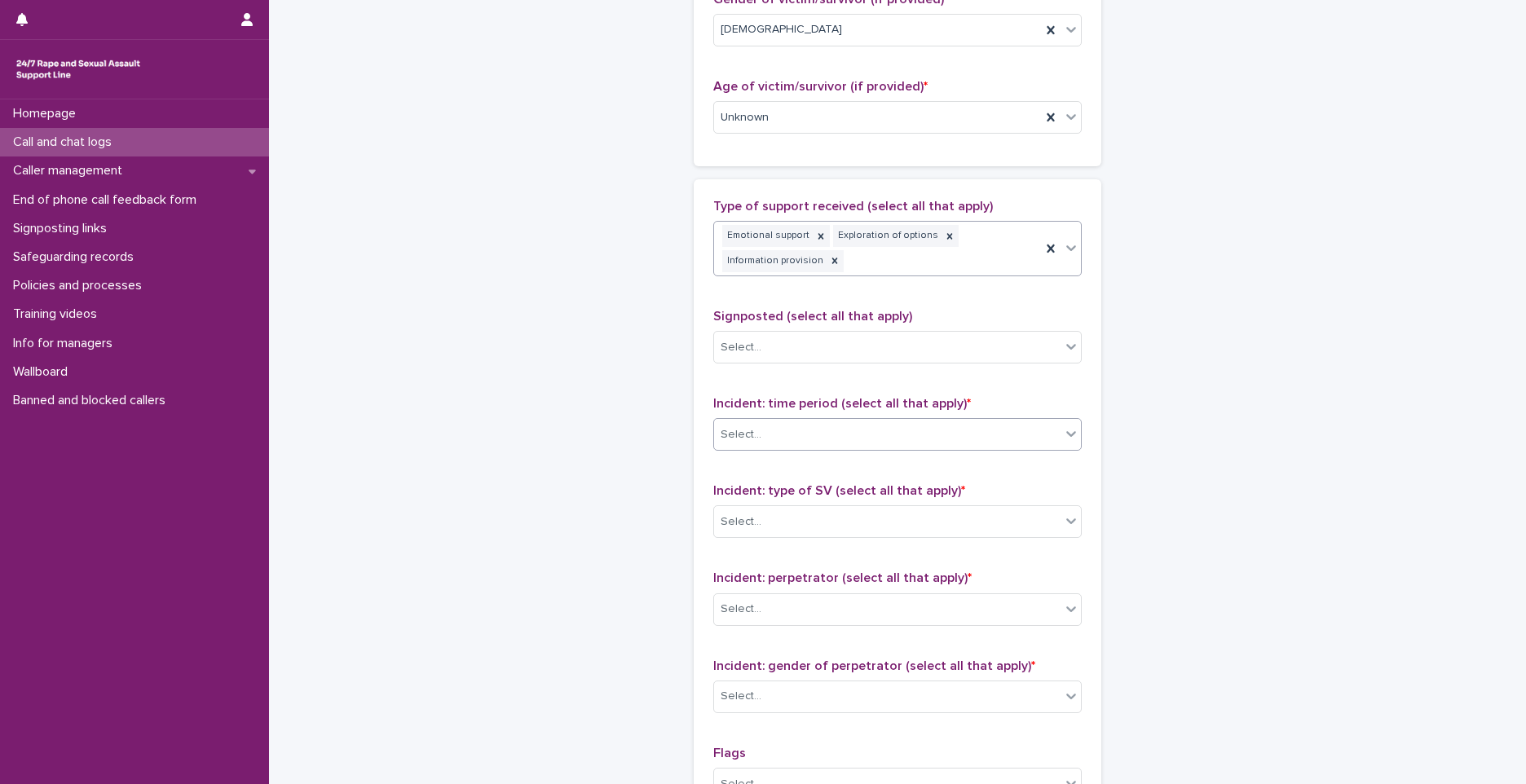
click at [765, 433] on div "Select..." at bounding box center [887, 435] width 347 height 27
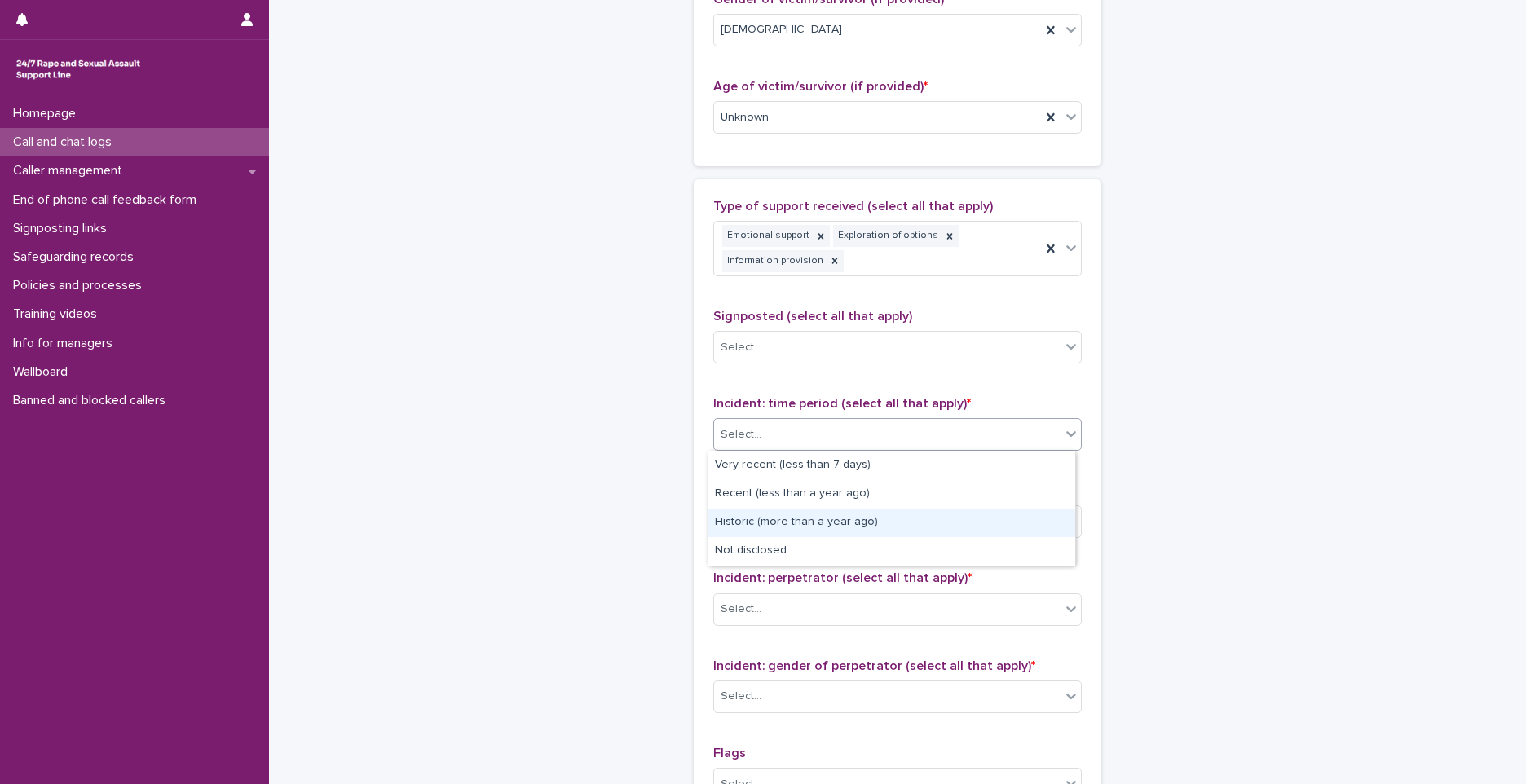
click at [798, 518] on div "Historic (more than a year ago)" at bounding box center [891, 523] width 367 height 29
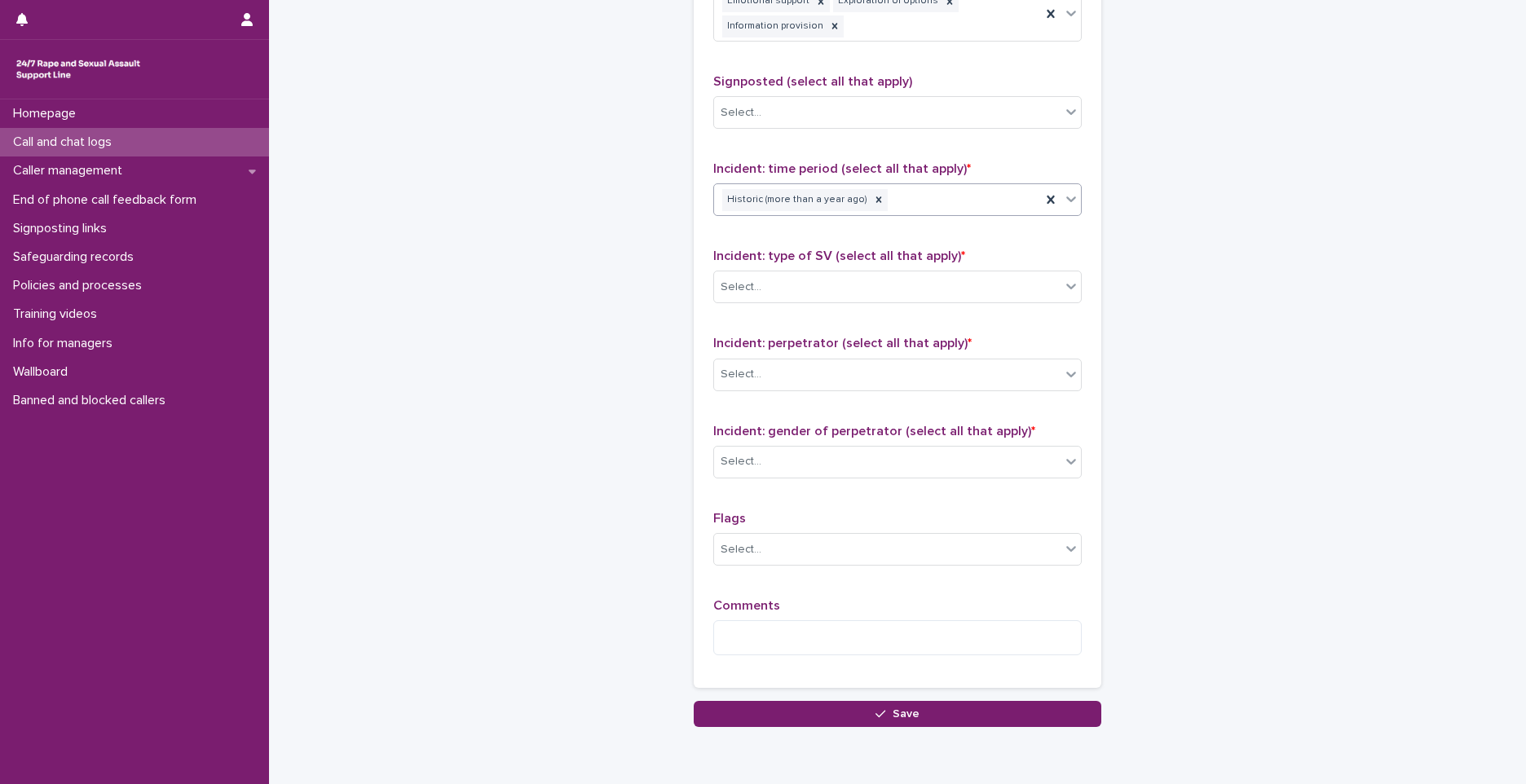
scroll to position [1071, 0]
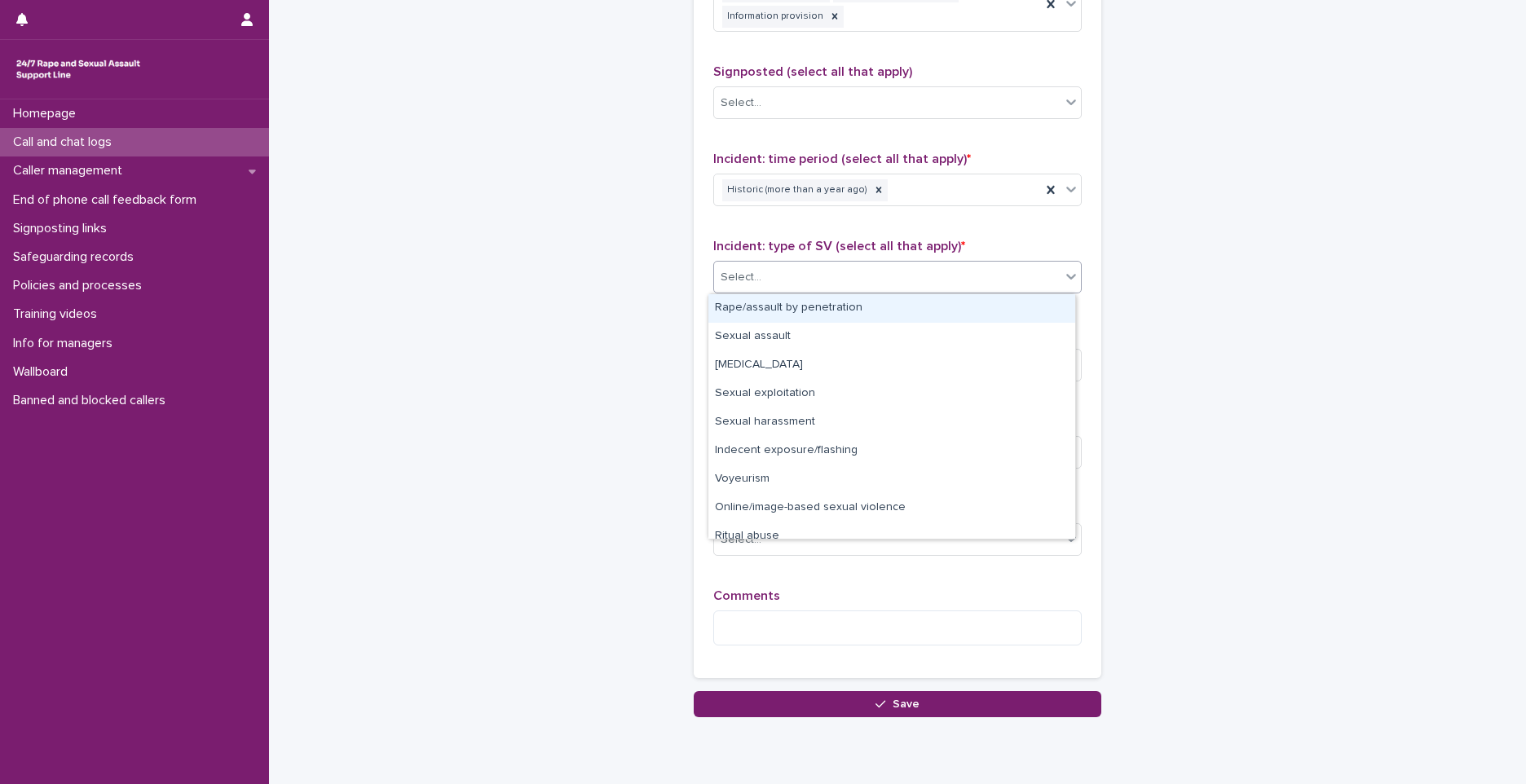
click at [765, 280] on div "Select..." at bounding box center [887, 278] width 347 height 27
click at [749, 310] on div "Rape/assault by penetration" at bounding box center [891, 308] width 367 height 29
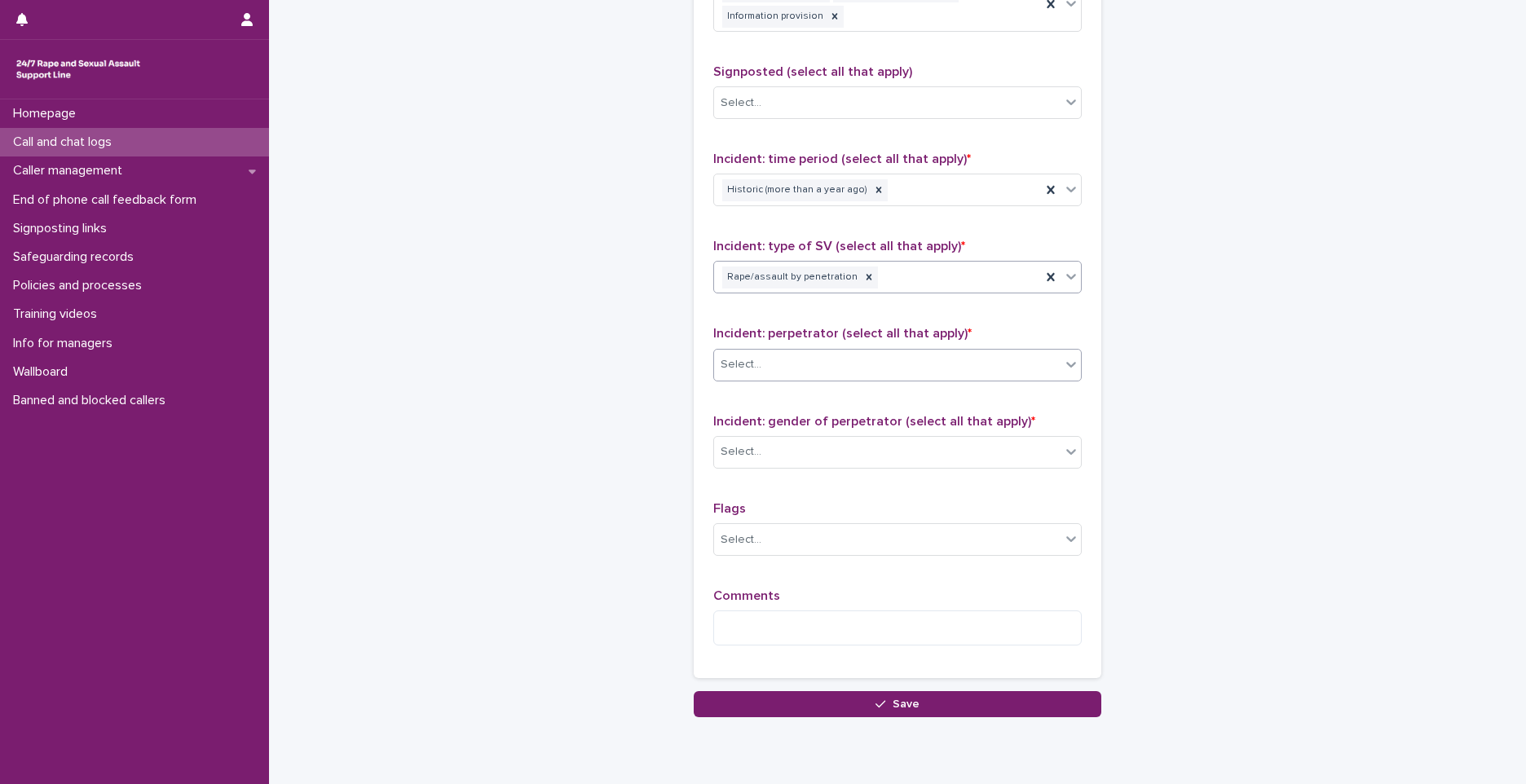
click at [743, 365] on div "Select..." at bounding box center [741, 365] width 41 height 17
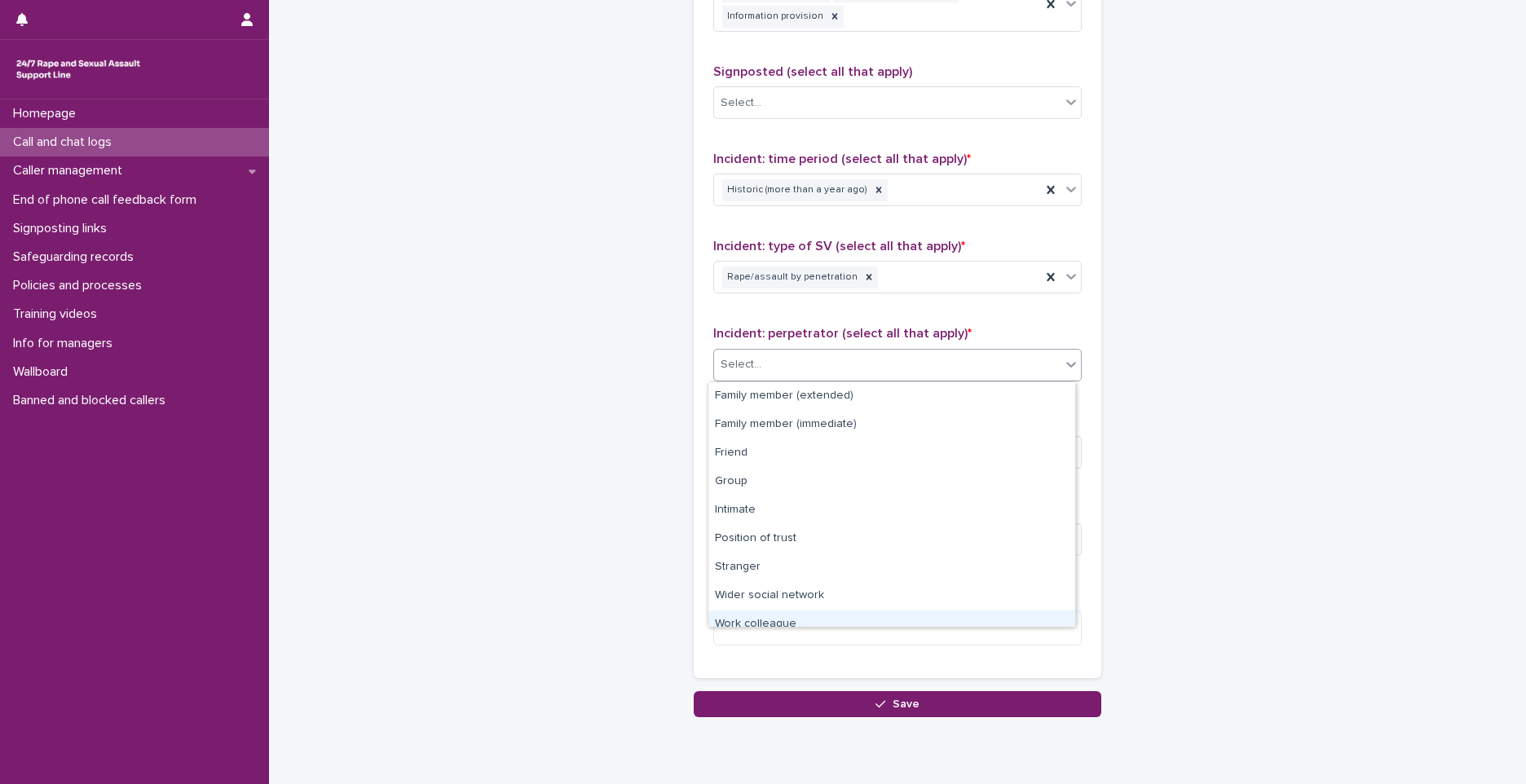
scroll to position [69, 0]
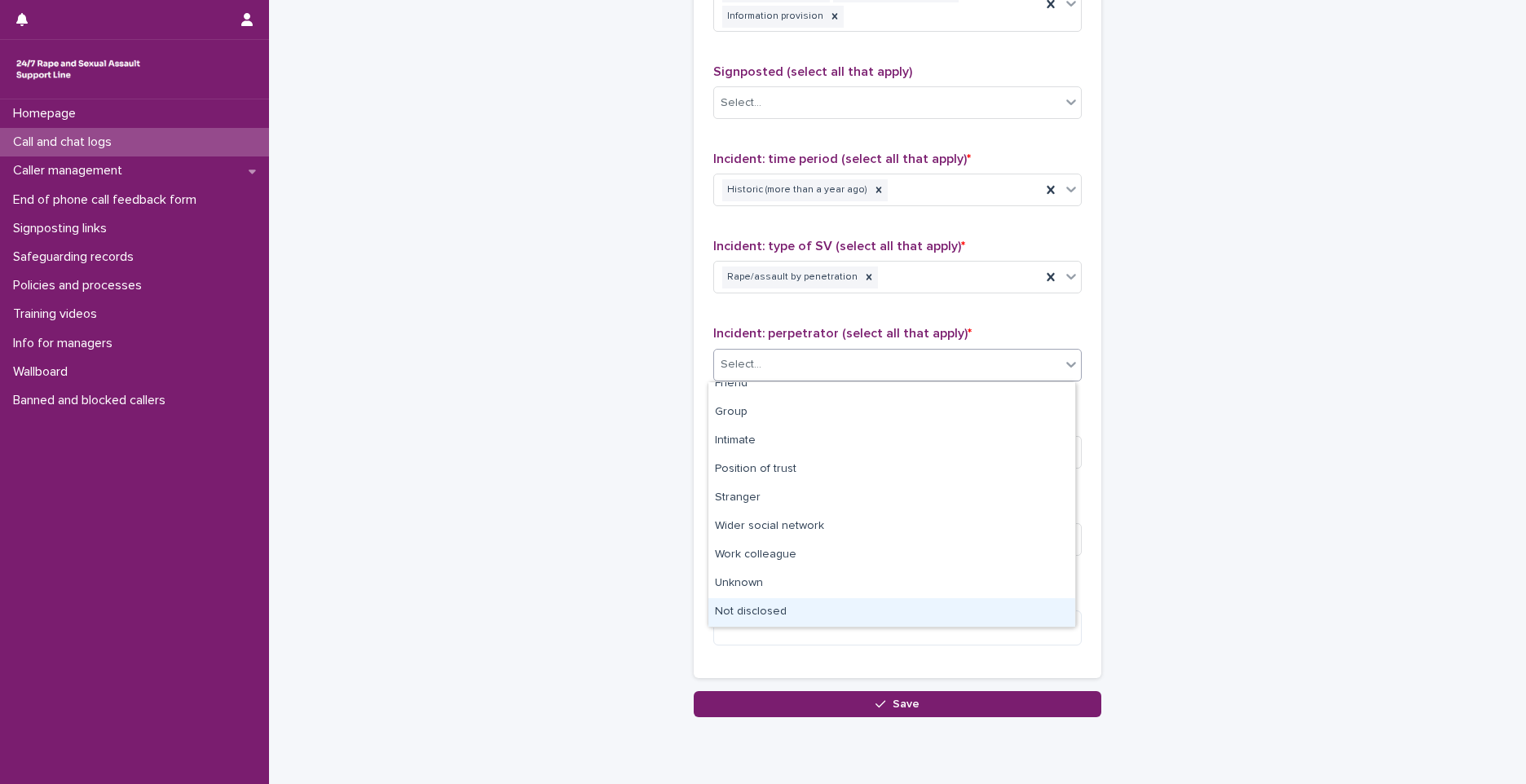
click at [792, 613] on div "Not disclosed" at bounding box center [891, 613] width 367 height 29
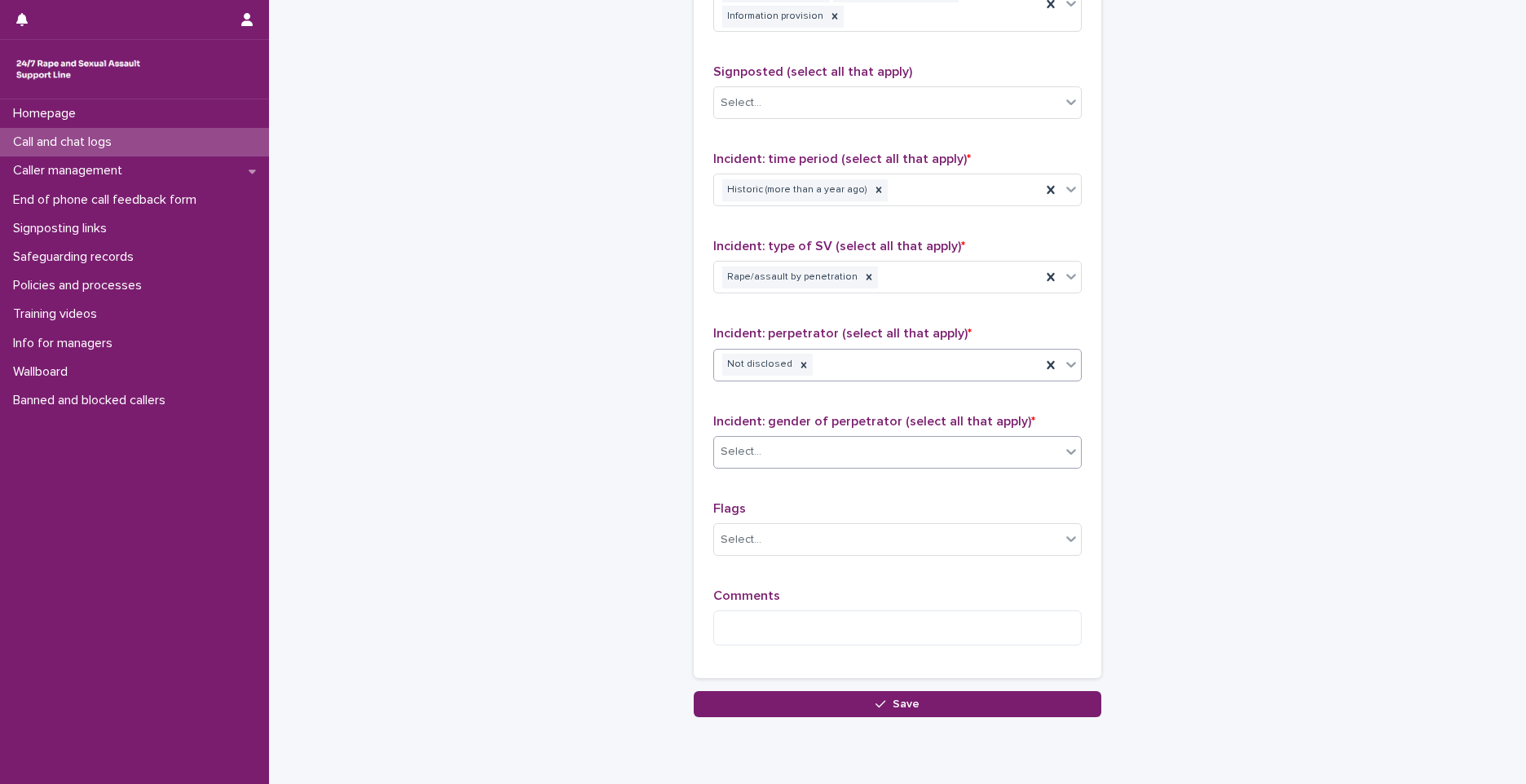
click at [758, 446] on div "Select..." at bounding box center [887, 452] width 347 height 27
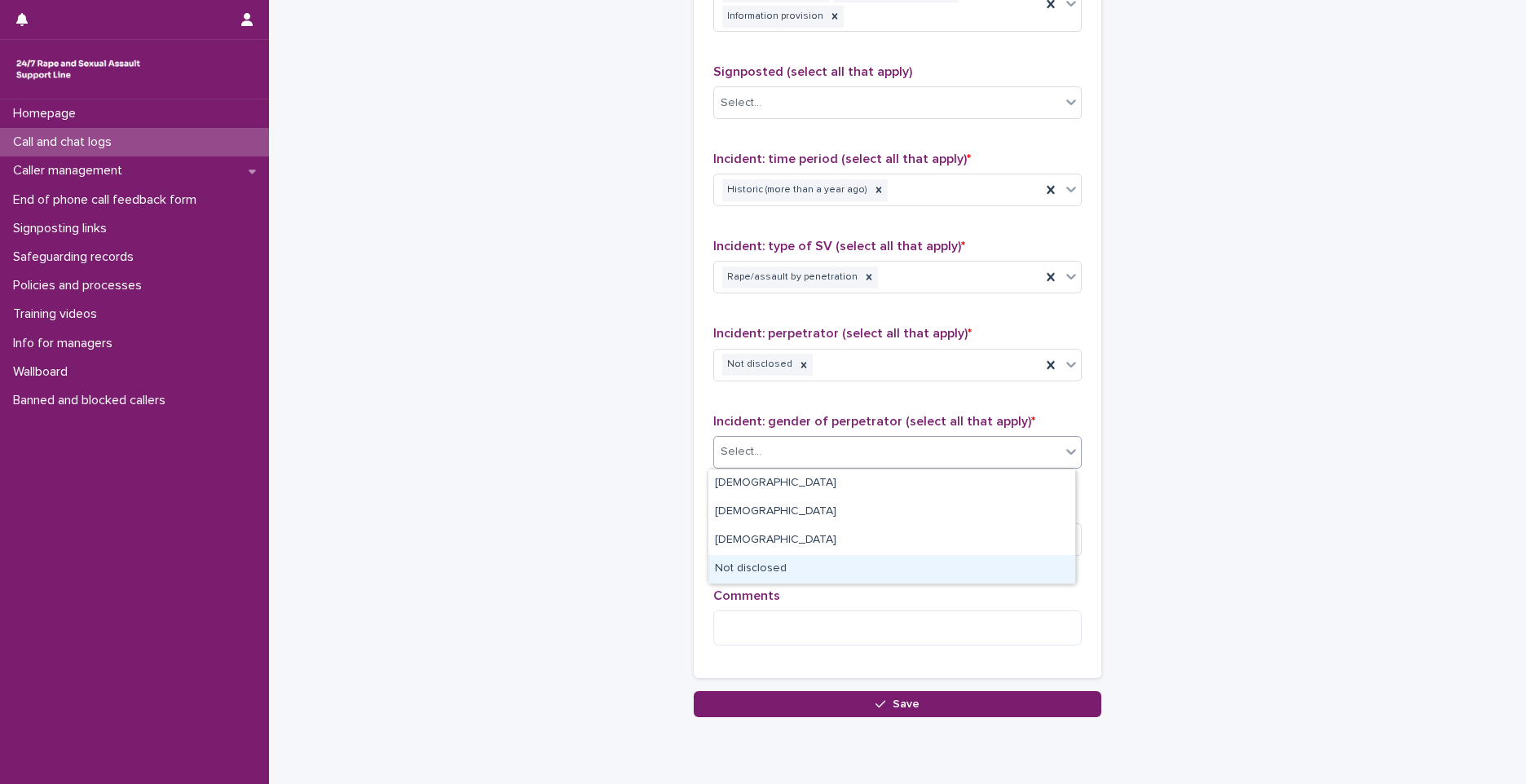
click at [795, 573] on div "Not disclosed" at bounding box center [891, 570] width 367 height 29
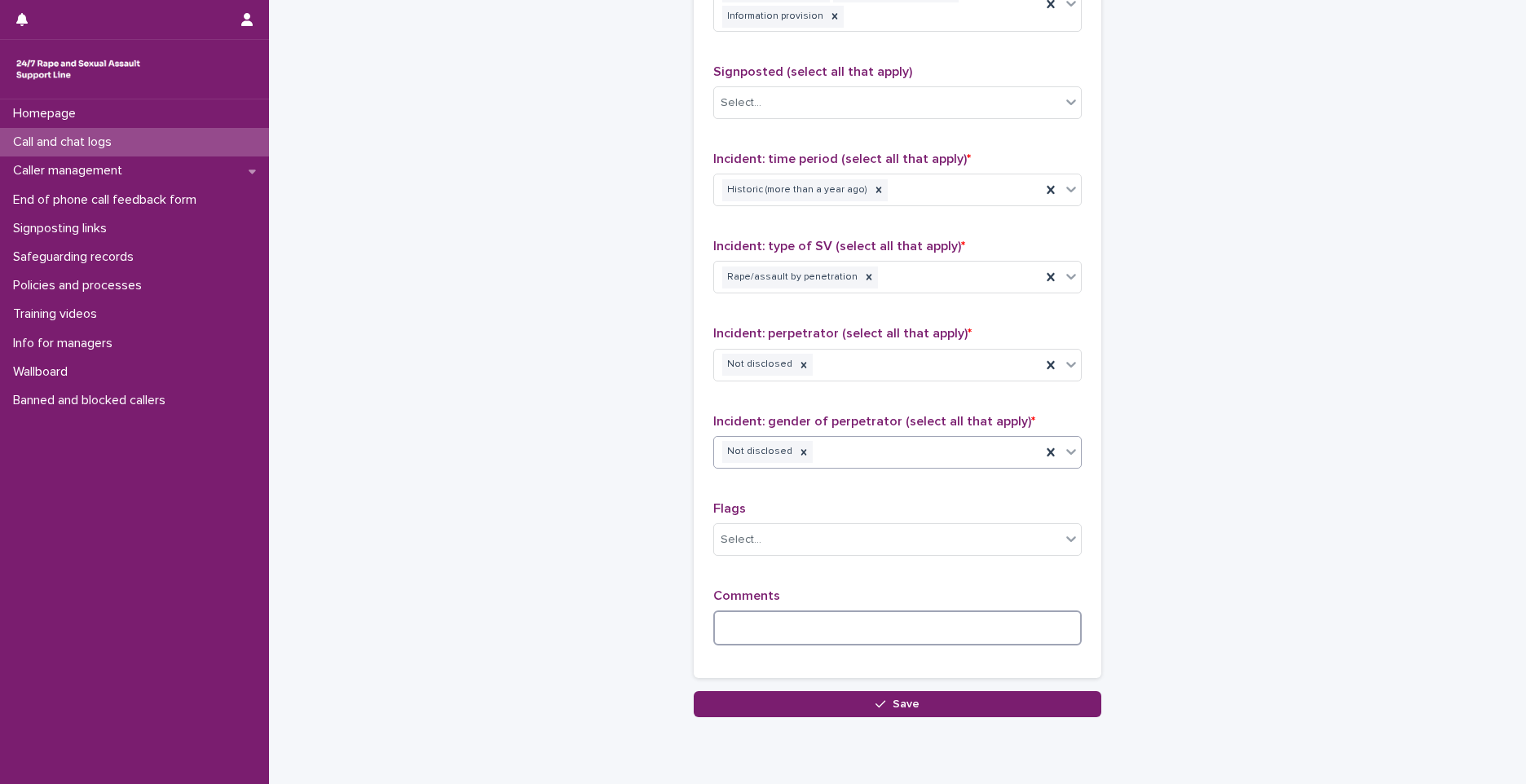
click at [750, 639] on textarea at bounding box center [897, 628] width 369 height 35
click at [1064, 633] on textarea "**********" at bounding box center [897, 628] width 369 height 35
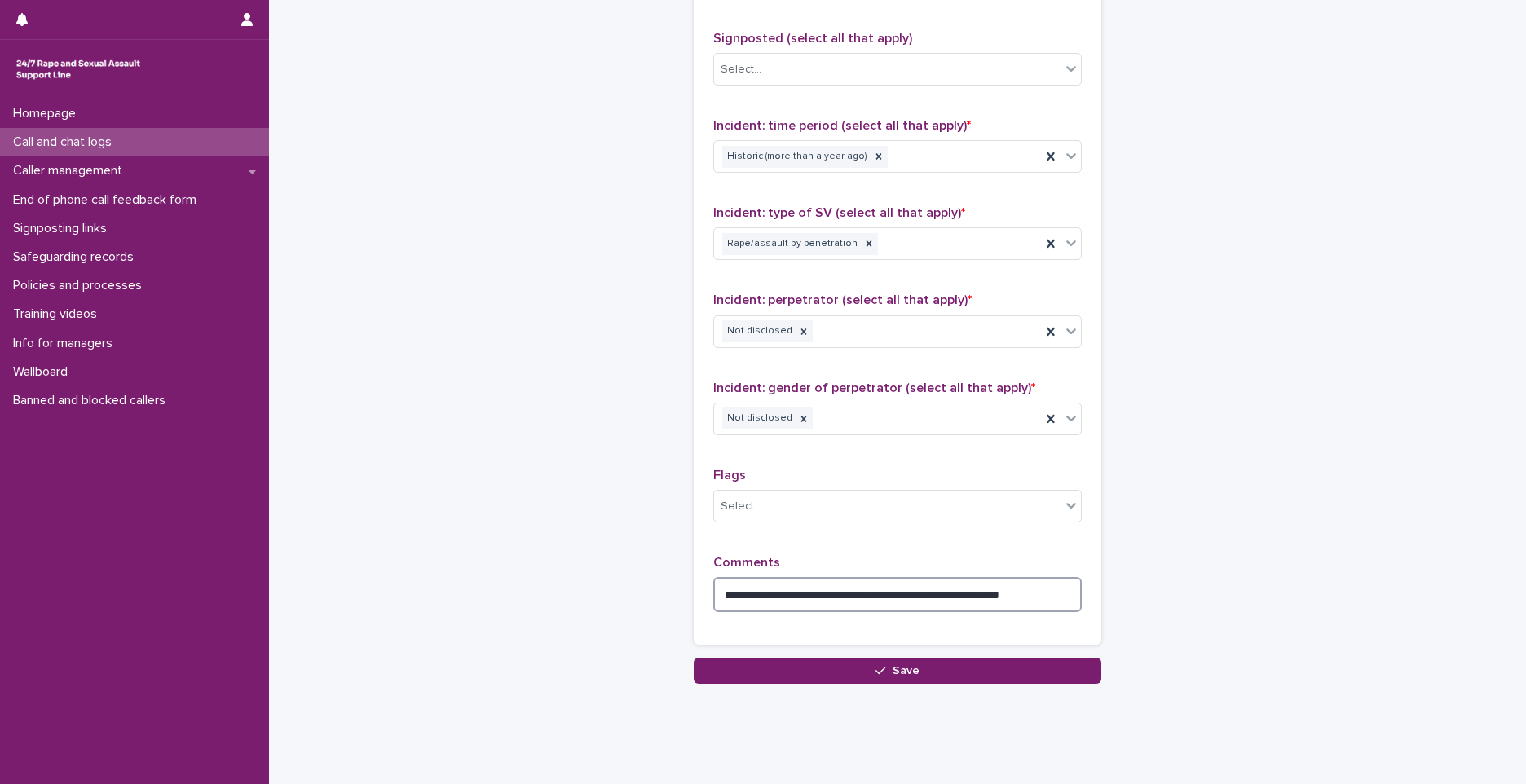
scroll to position [1132, 0]
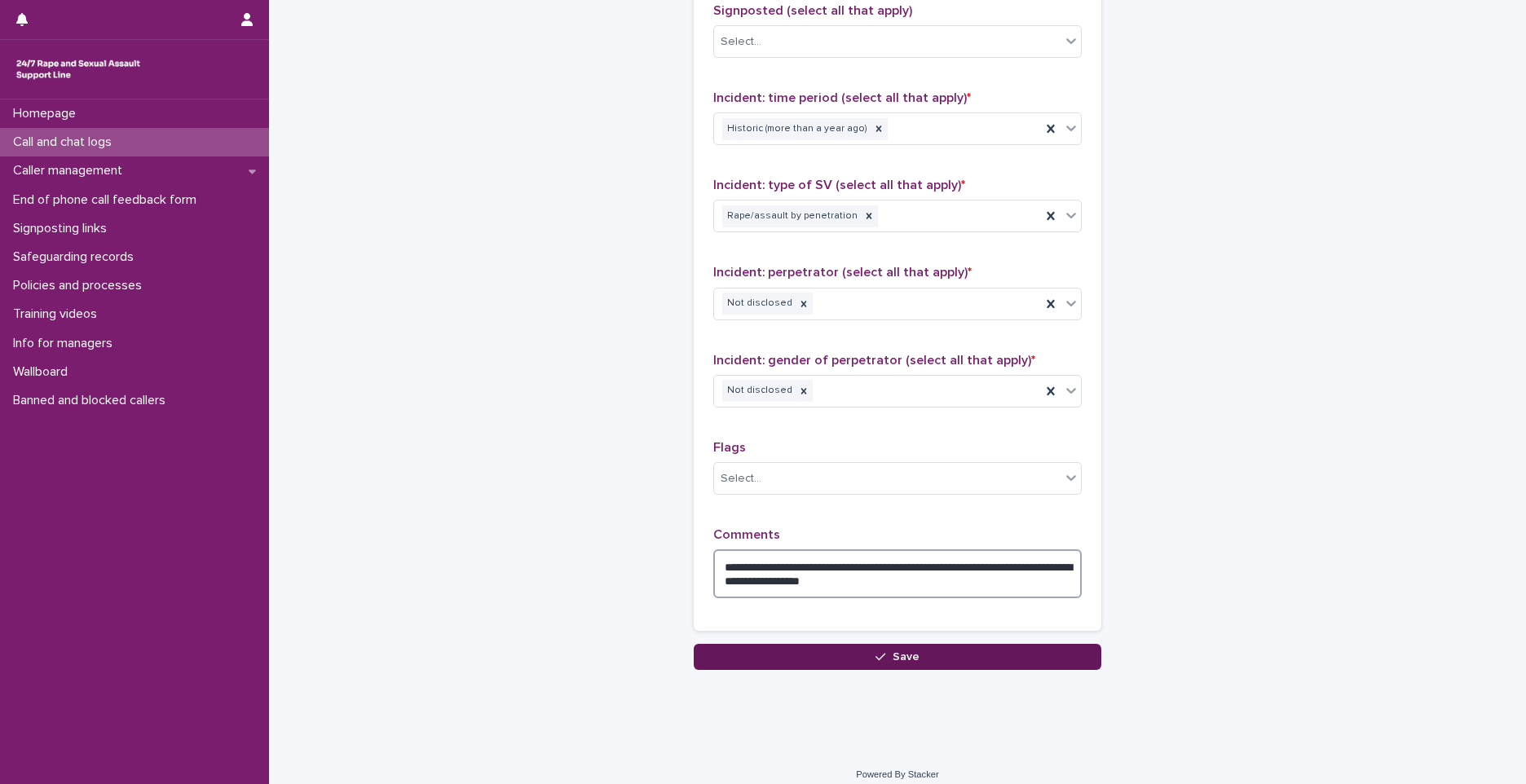
type textarea "**********"
click at [821, 657] on button "Save" at bounding box center [898, 657] width 408 height 26
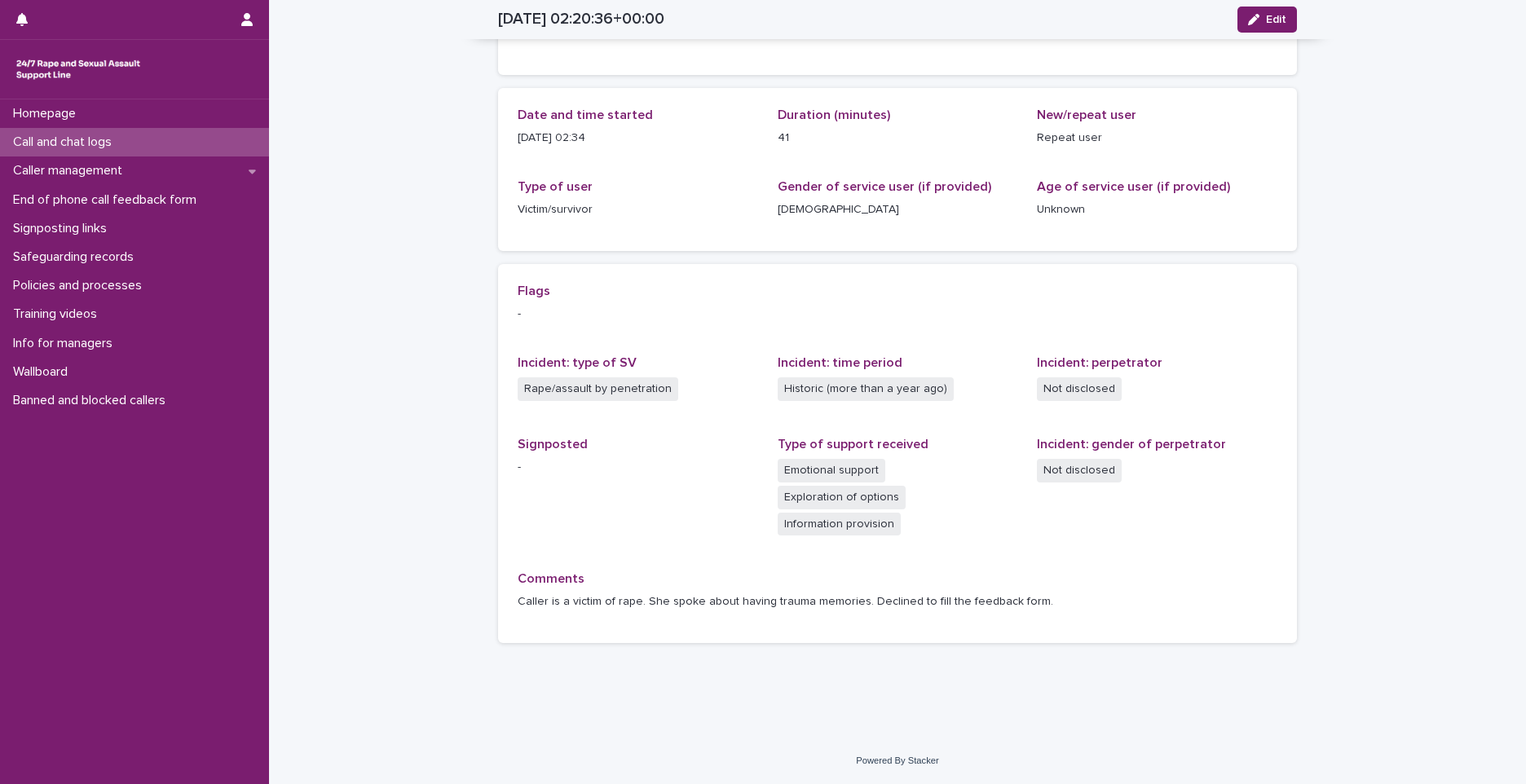
scroll to position [108, 0]
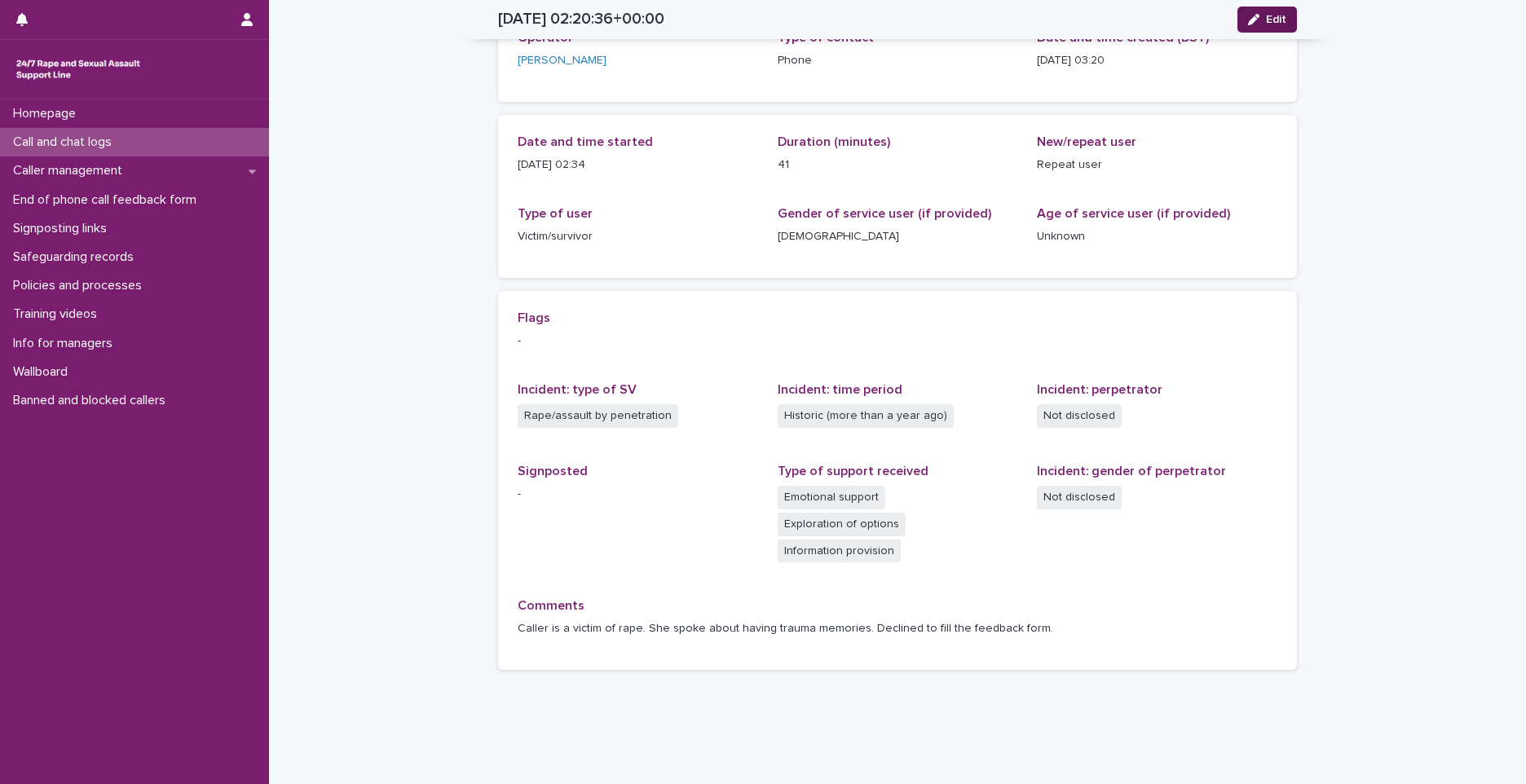
click at [1247, 18] on icon "button" at bounding box center [1253, 19] width 11 height 11
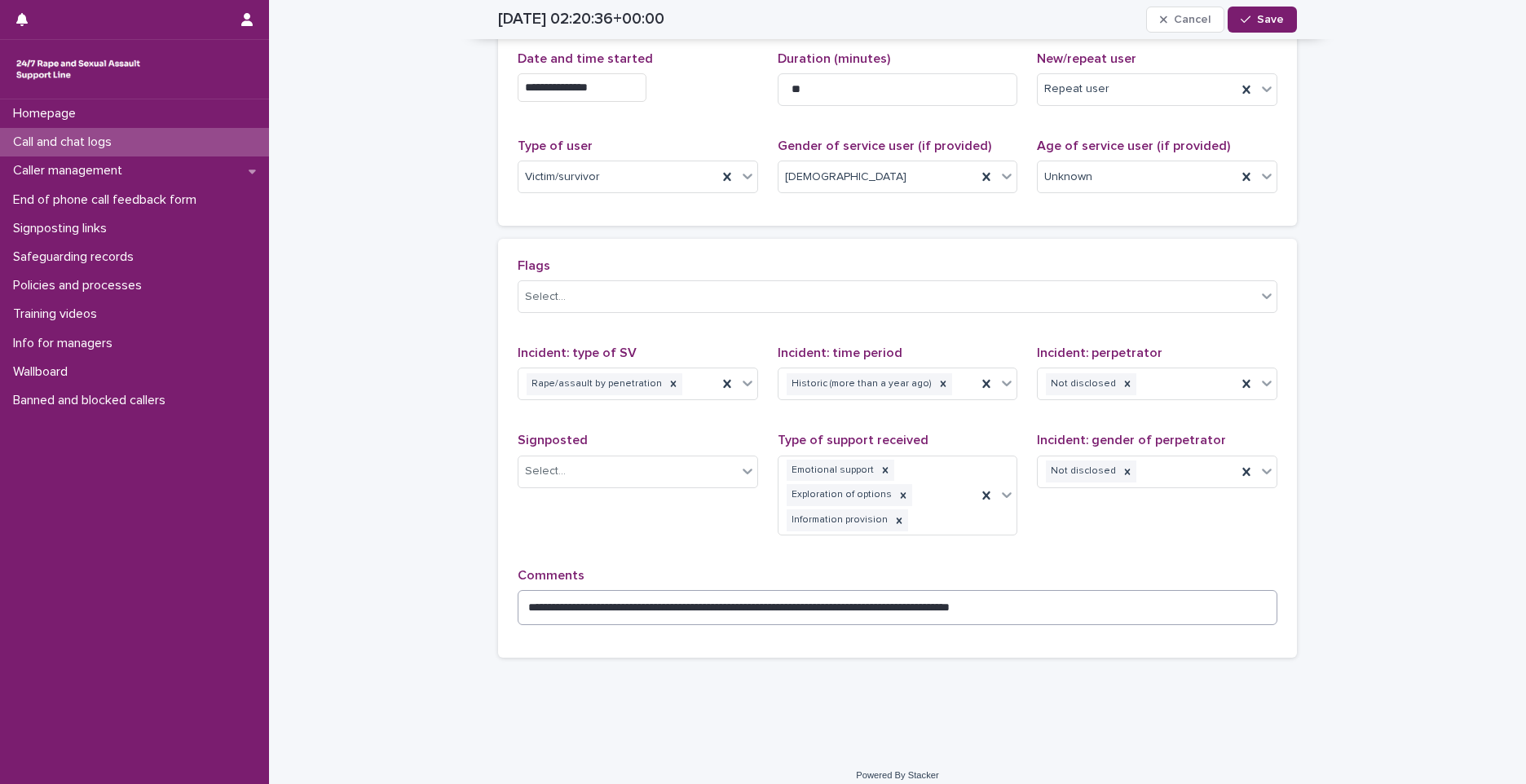
scroll to position [225, 0]
click at [957, 594] on textarea "**********" at bounding box center [897, 606] width 759 height 35
type textarea "**********"
click at [1238, 25] on button "Save" at bounding box center [1262, 19] width 69 height 26
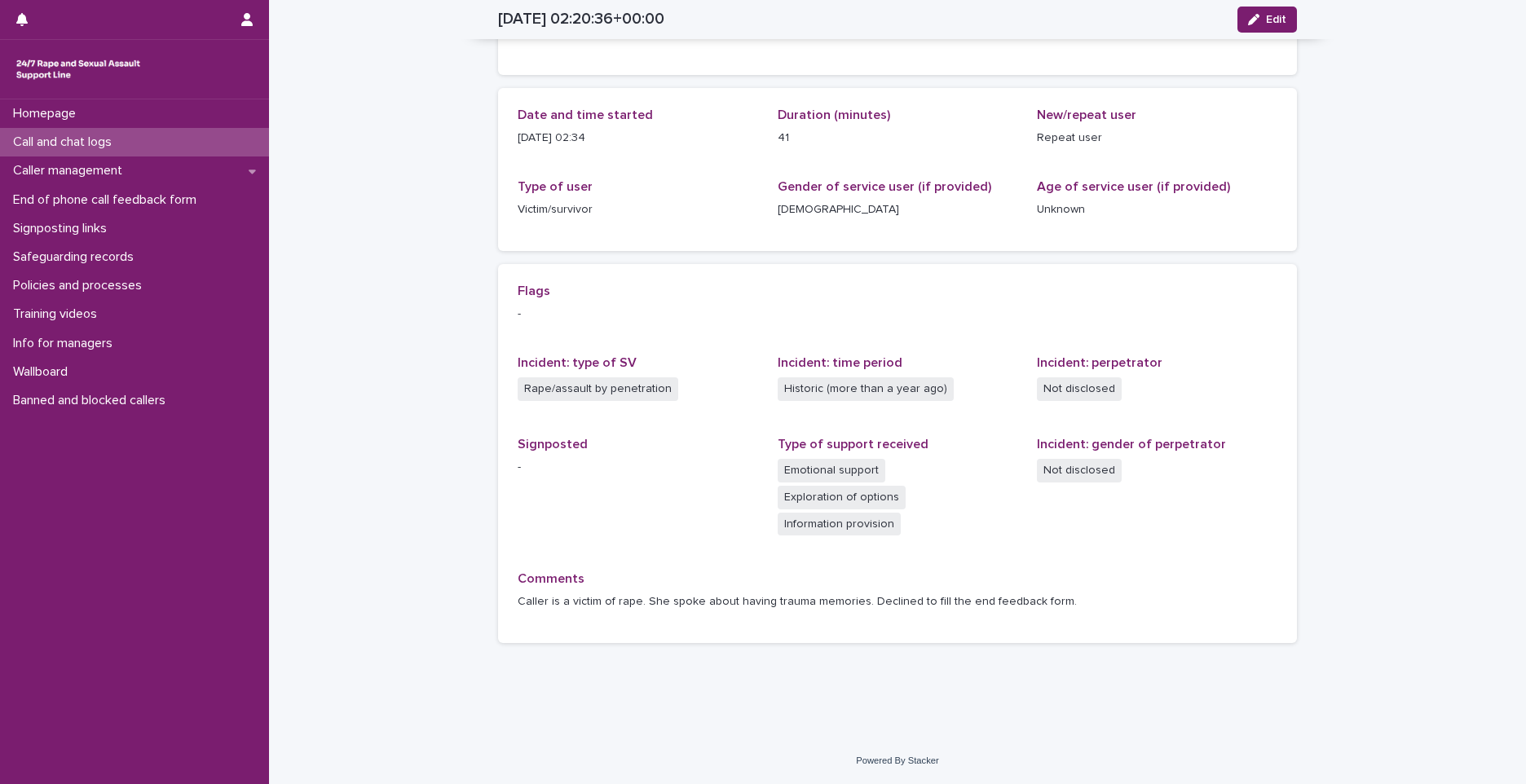
scroll to position [108, 0]
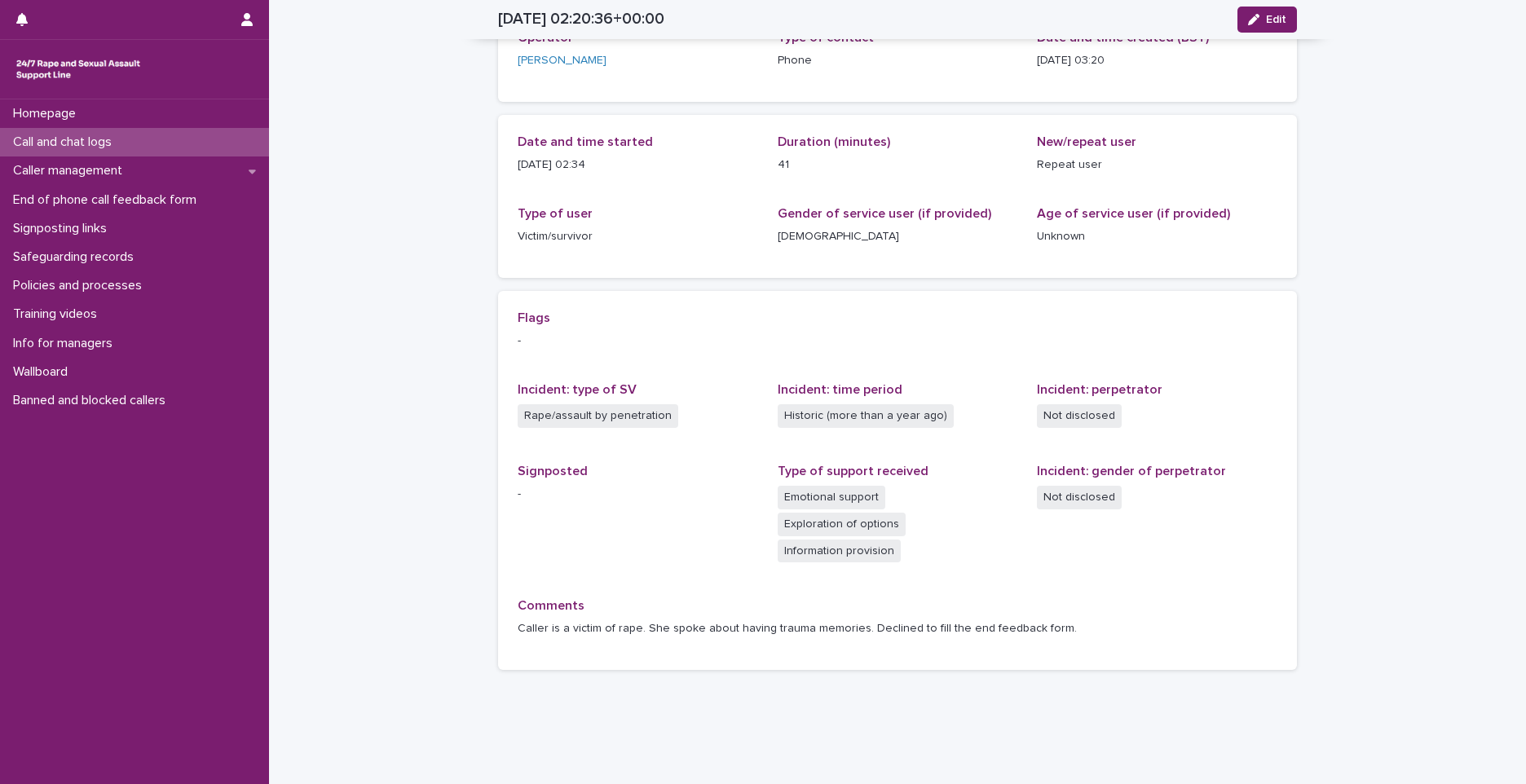
drag, startPoint x: 626, startPoint y: 705, endPoint x: 513, endPoint y: 590, distance: 161.2
click at [626, 705] on div "Loading... Saving… Loading... Saving… 2025-08-21 02:20:36+00:00 Edit 21/8/2025 …" at bounding box center [897, 328] width 1257 height 871
